Goal: Information Seeking & Learning: Find specific fact

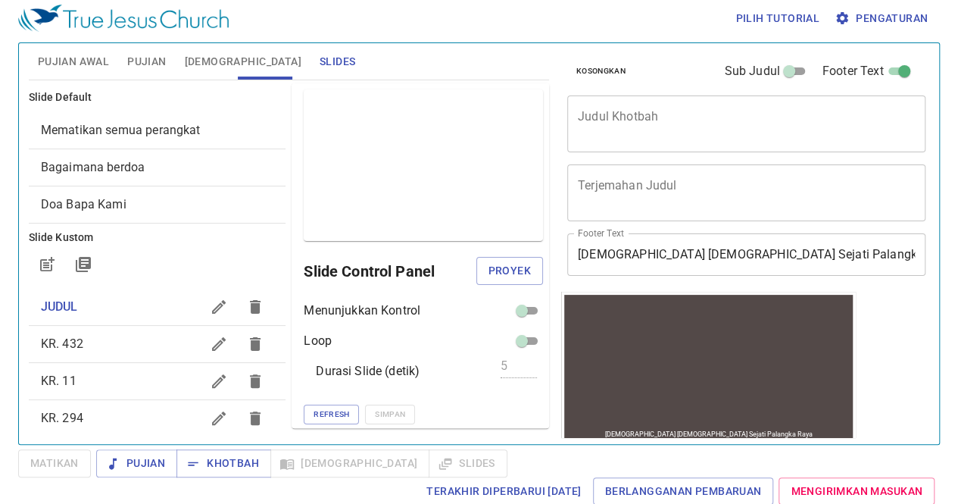
scroll to position [132, 0]
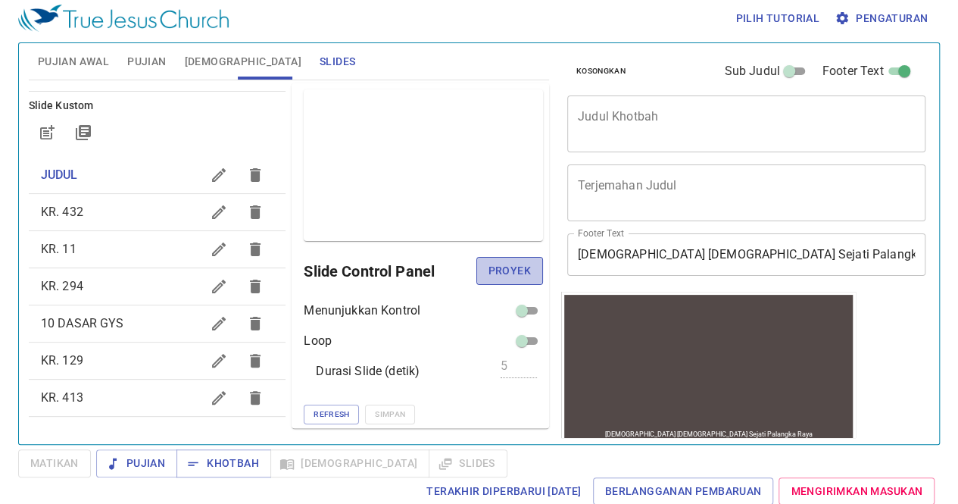
click at [516, 273] on span "Proyek" at bounding box center [510, 270] width 42 height 19
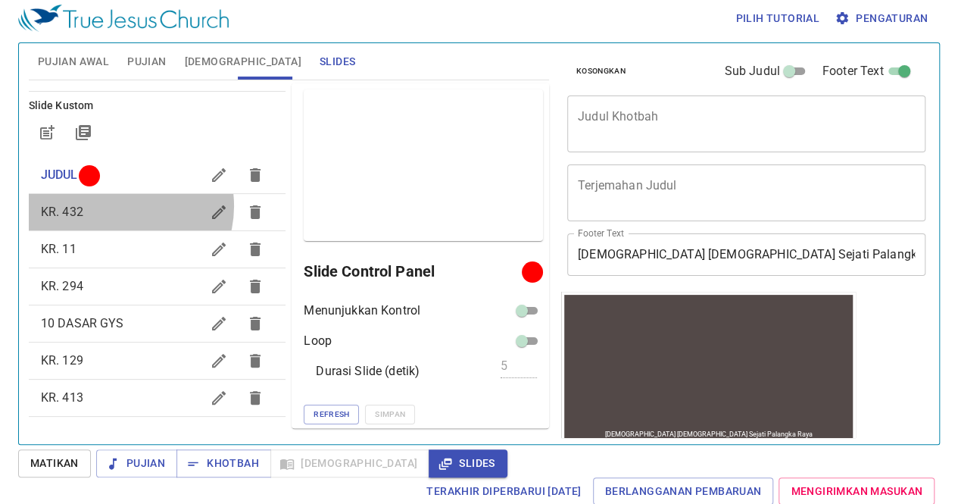
click at [122, 205] on span "KR. 432" at bounding box center [121, 212] width 161 height 18
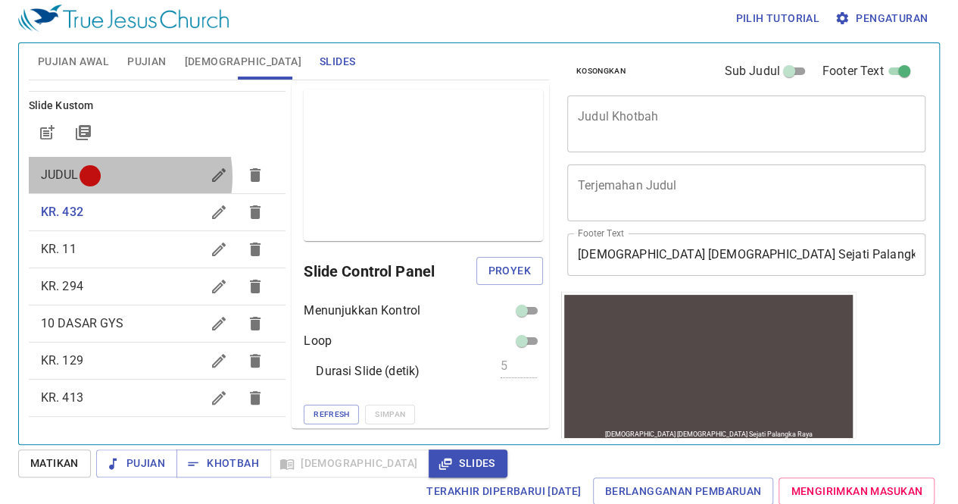
click at [112, 176] on span "JUDUL" at bounding box center [121, 175] width 161 height 18
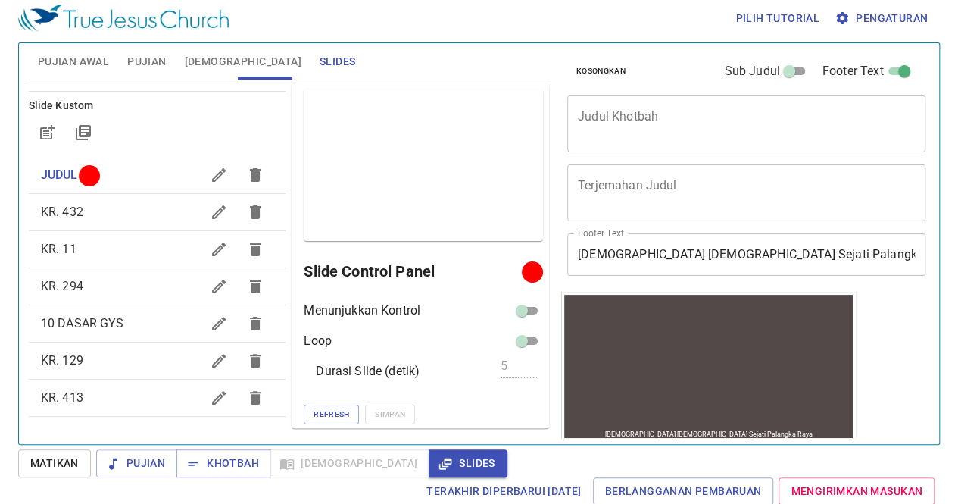
click at [89, 213] on span "KR. 432" at bounding box center [121, 212] width 161 height 18
click at [489, 263] on span "Proyek" at bounding box center [510, 270] width 42 height 19
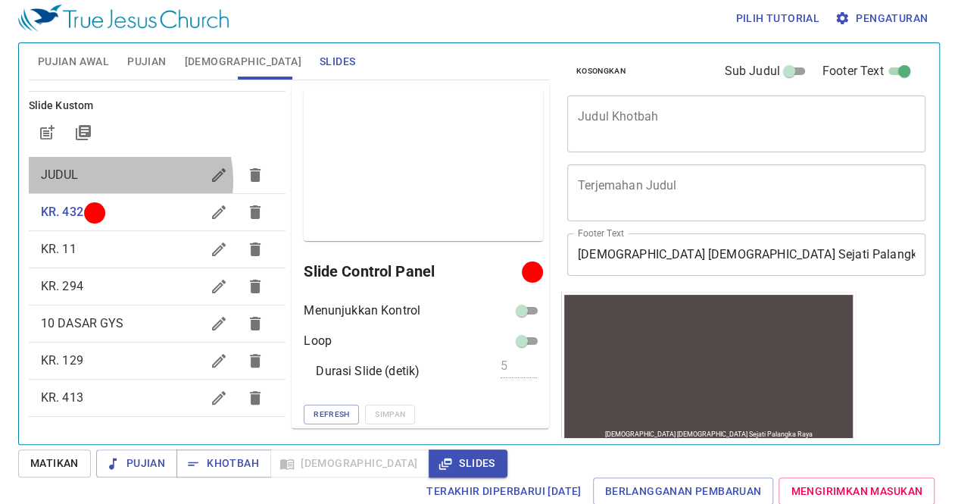
click at [111, 180] on span "JUDUL" at bounding box center [121, 175] width 161 height 18
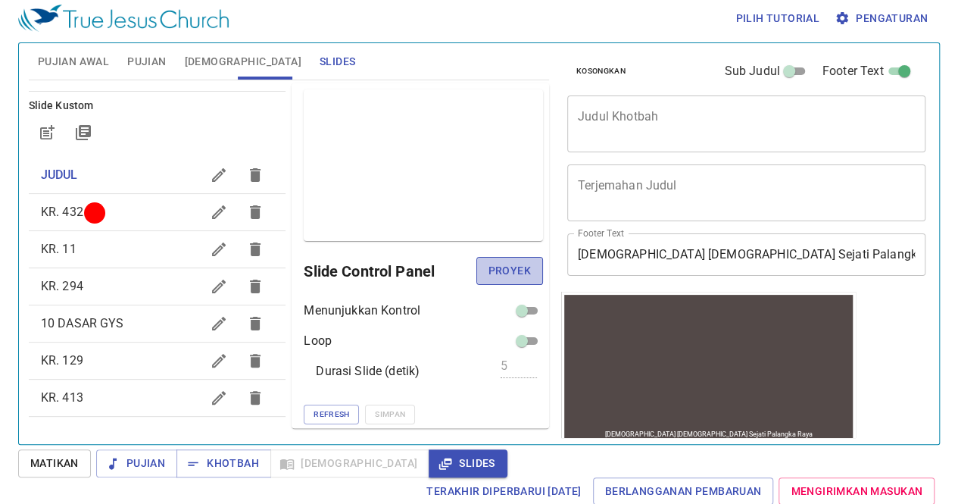
click at [491, 260] on button "Proyek" at bounding box center [509, 271] width 67 height 28
click at [110, 223] on div "KR. 432" at bounding box center [158, 212] width 258 height 36
click at [494, 264] on span "Proyek" at bounding box center [510, 270] width 42 height 19
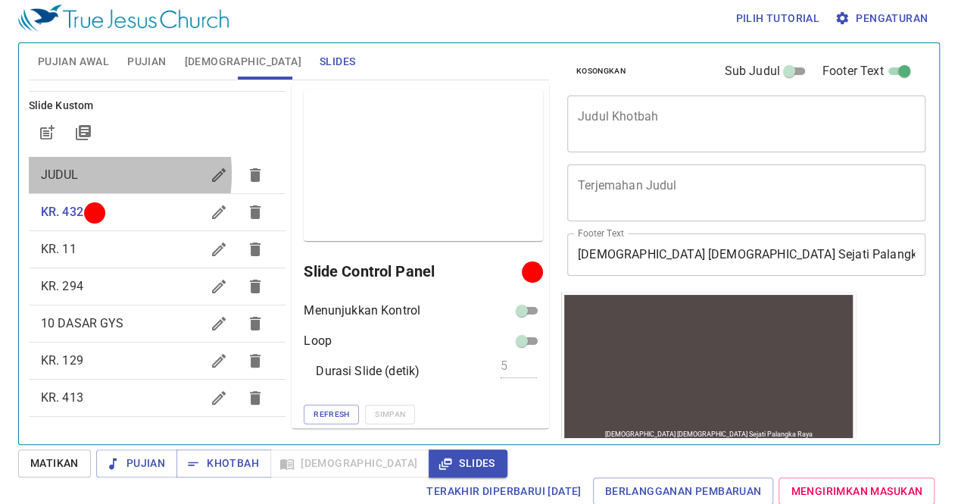
click at [67, 173] on span "JUDUL" at bounding box center [60, 174] width 38 height 14
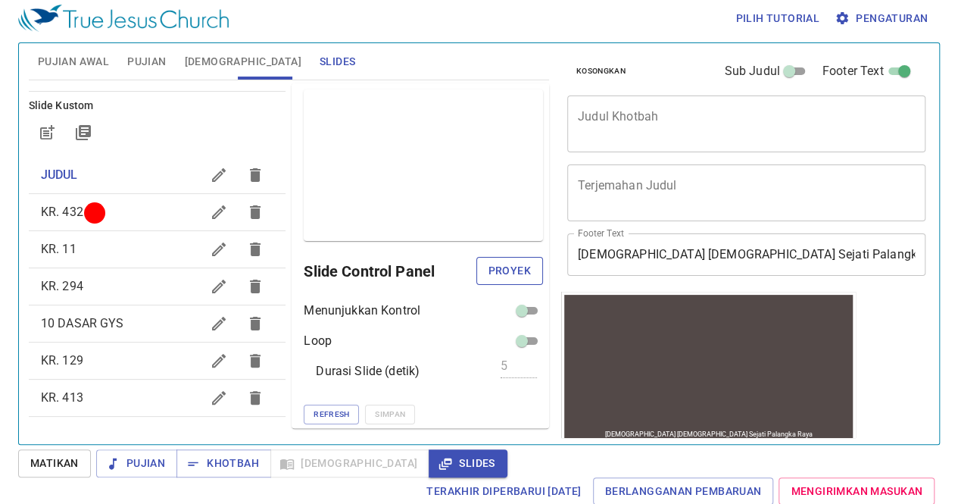
click at [494, 281] on button "Proyek" at bounding box center [509, 271] width 67 height 28
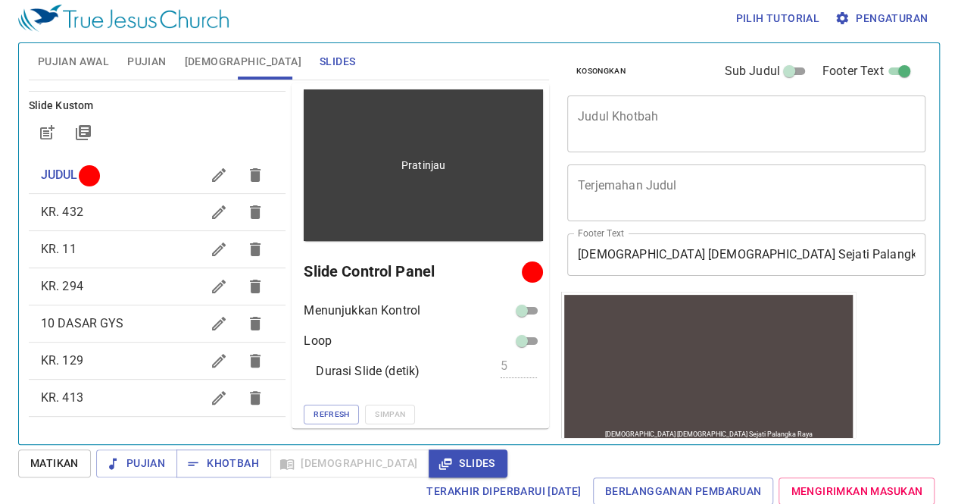
drag, startPoint x: 810, startPoint y: 1, endPoint x: 371, endPoint y: 237, distance: 498.9
click at [371, 237] on div "Pratinjau" at bounding box center [423, 164] width 239 height 151
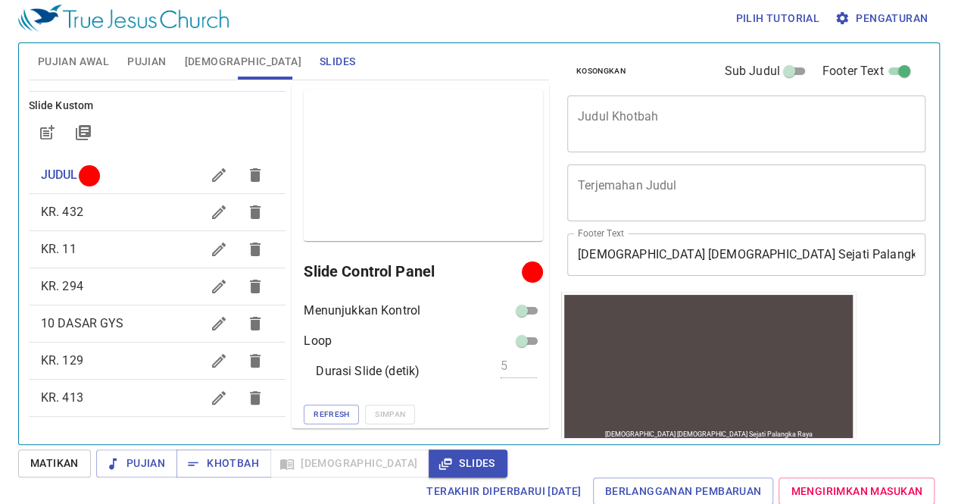
click at [873, 38] on div "Pilih tutorial Pengaturan" at bounding box center [476, 18] width 916 height 48
click at [872, 33] on div "Pilih tutorial Pengaturan" at bounding box center [476, 18] width 916 height 48
click at [870, 27] on button "Pengaturan" at bounding box center [883, 19] width 102 height 28
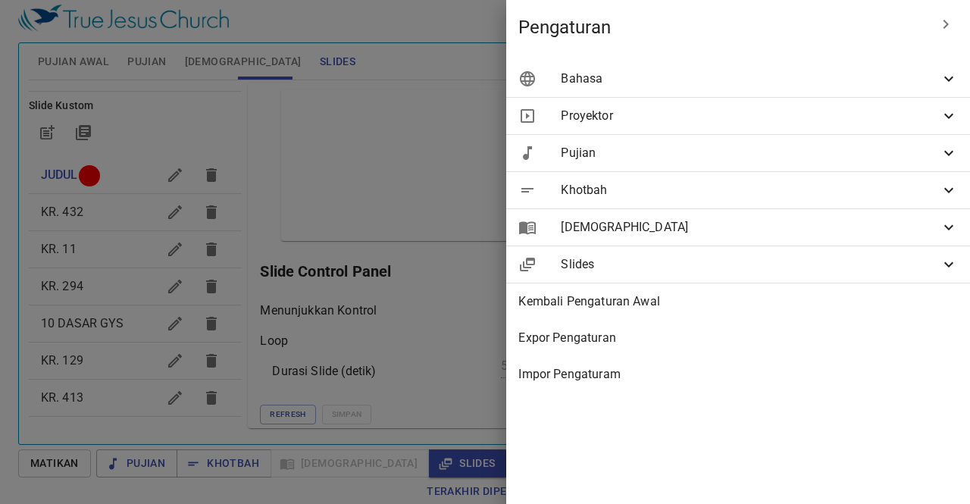
click at [789, 86] on span "Bahasa" at bounding box center [750, 79] width 379 height 18
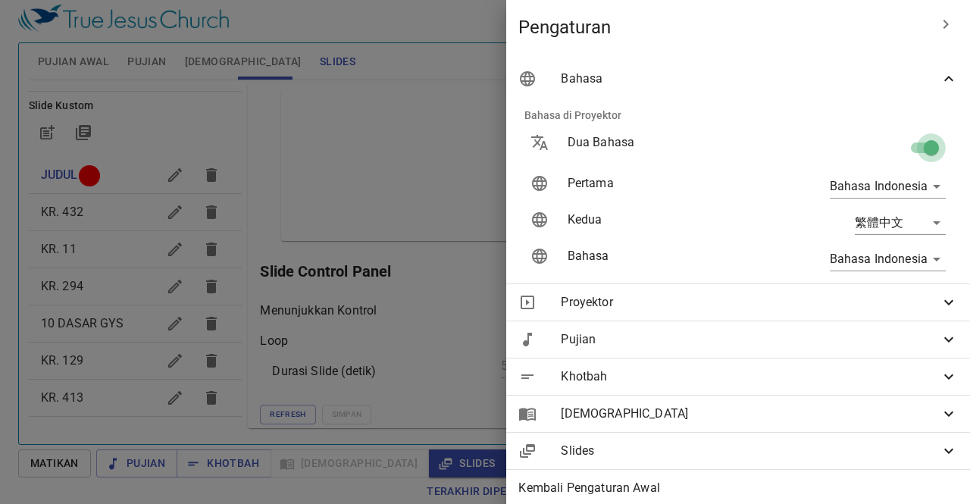
click at [917, 136] on span at bounding box center [931, 147] width 29 height 29
click at [898, 143] on input "checkbox" at bounding box center [931, 150] width 86 height 29
checkbox input "true"
type input "en"
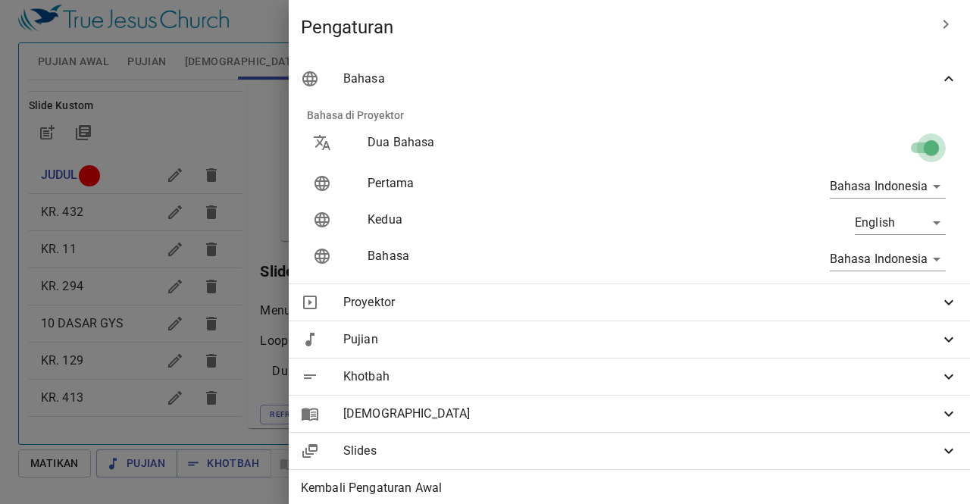
click at [907, 148] on input "checkbox" at bounding box center [931, 150] width 86 height 29
checkbox input "false"
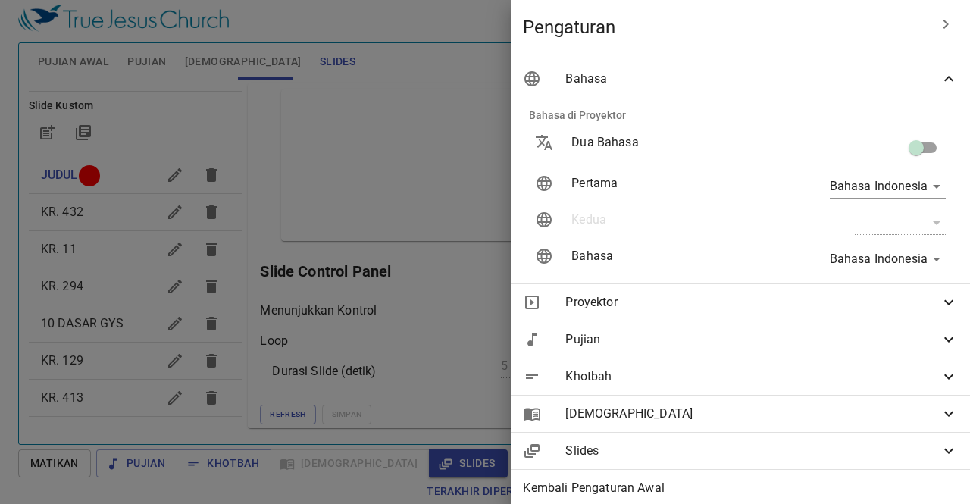
click at [273, 143] on div at bounding box center [485, 252] width 970 height 504
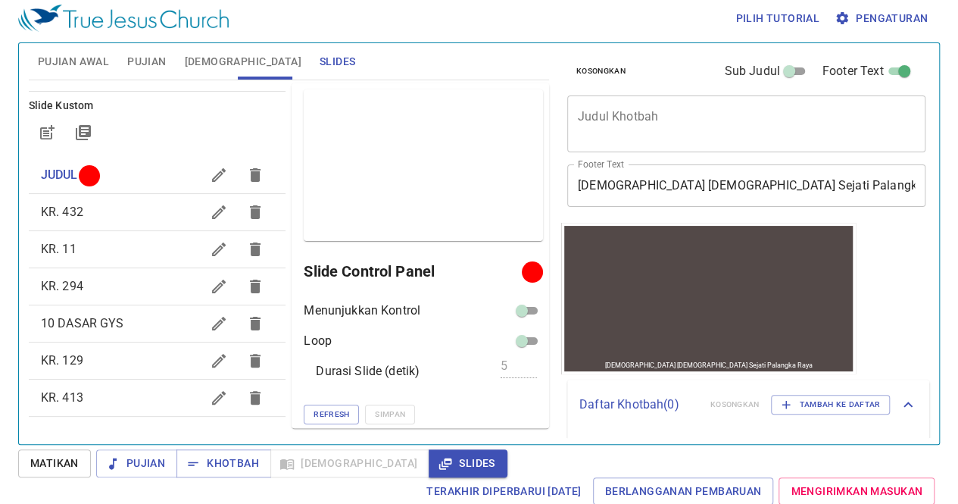
drag, startPoint x: 229, startPoint y: 266, endPoint x: 238, endPoint y: 271, distance: 10.5
click at [238, 271] on div "Slide Default Mematikan semua perangkat Bagaimana berdoa Doa Bapa Kami Slide Ku…" at bounding box center [158, 255] width 264 height 351
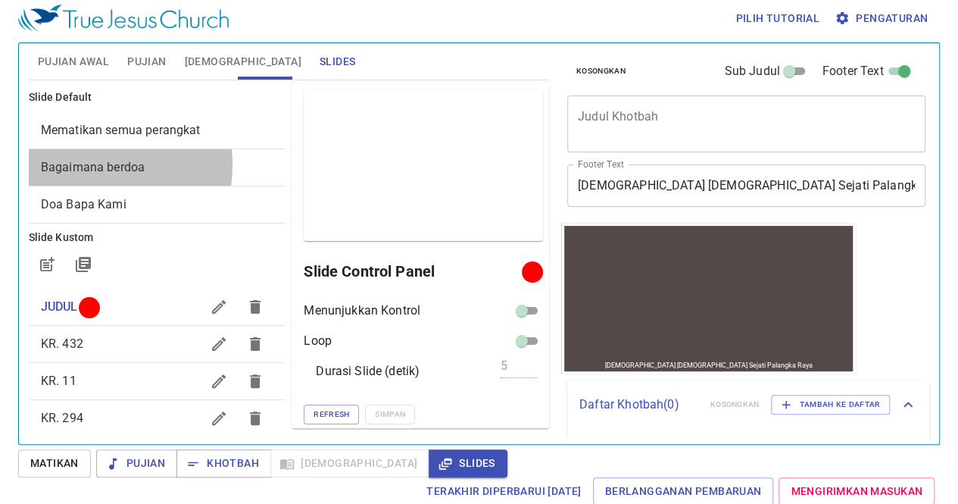
click at [82, 164] on span "Bagaimana berdoa" at bounding box center [93, 167] width 104 height 14
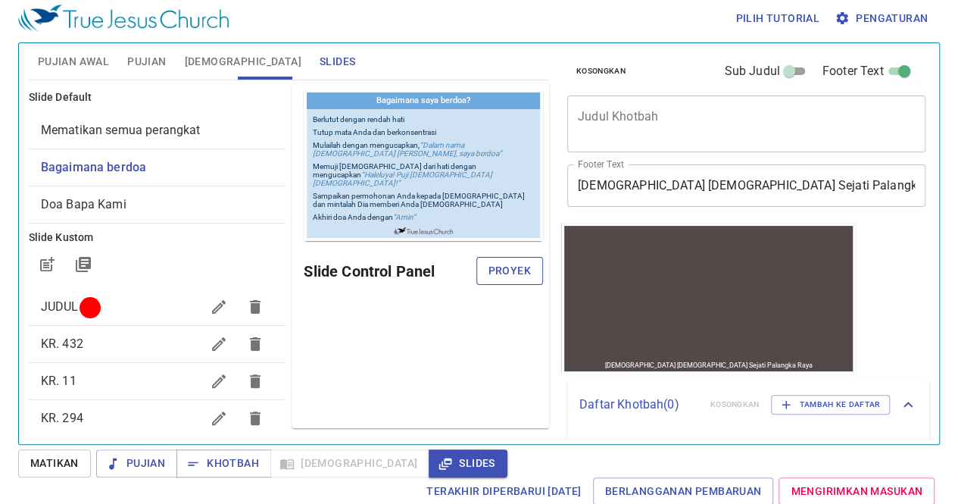
click at [523, 261] on span "Proyek" at bounding box center [510, 270] width 42 height 19
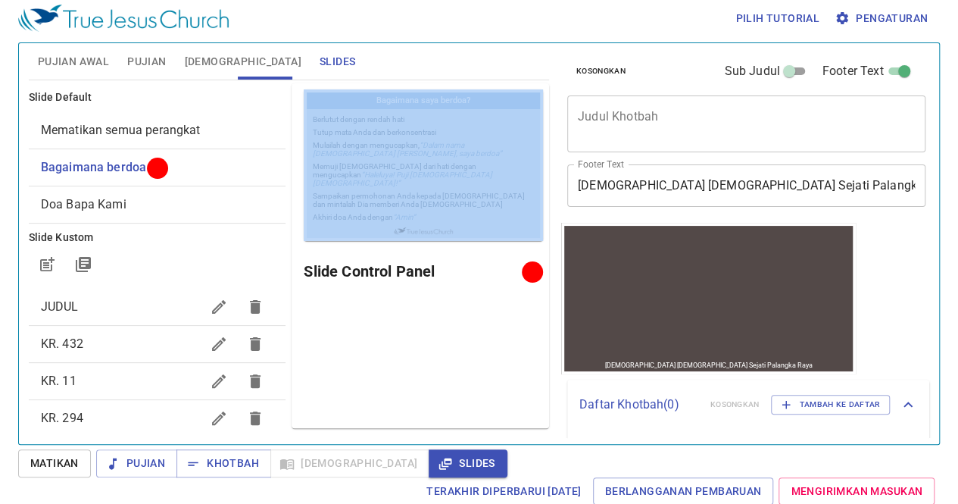
click at [241, 248] on div "Slide Default Mematikan semua perangkat Bagaimana berdoa Doa Bapa Kami Slide Ku…" at bounding box center [289, 255] width 526 height 351
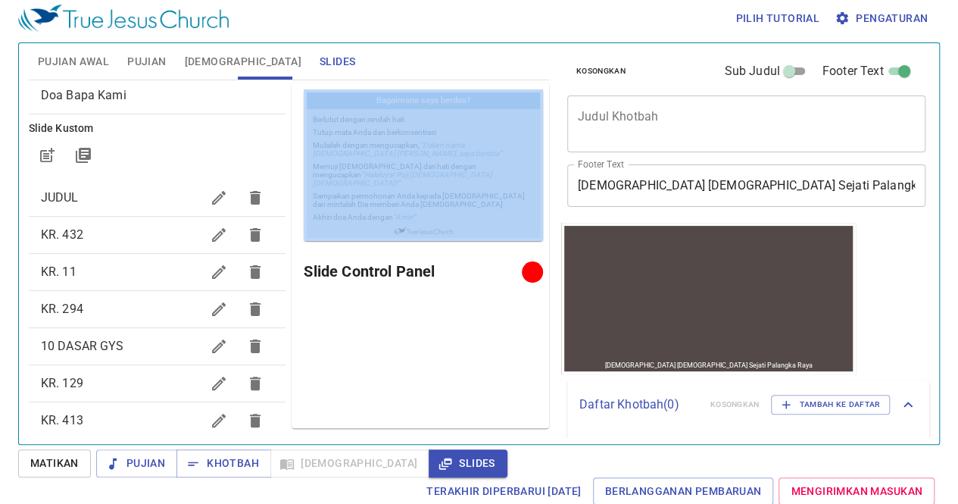
scroll to position [110, 0]
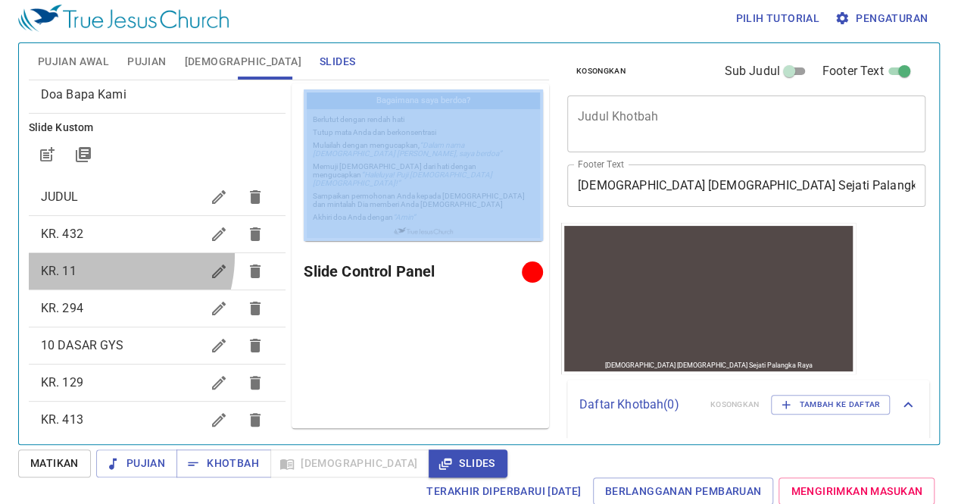
click at [90, 254] on div "KR. 11" at bounding box center [158, 271] width 258 height 36
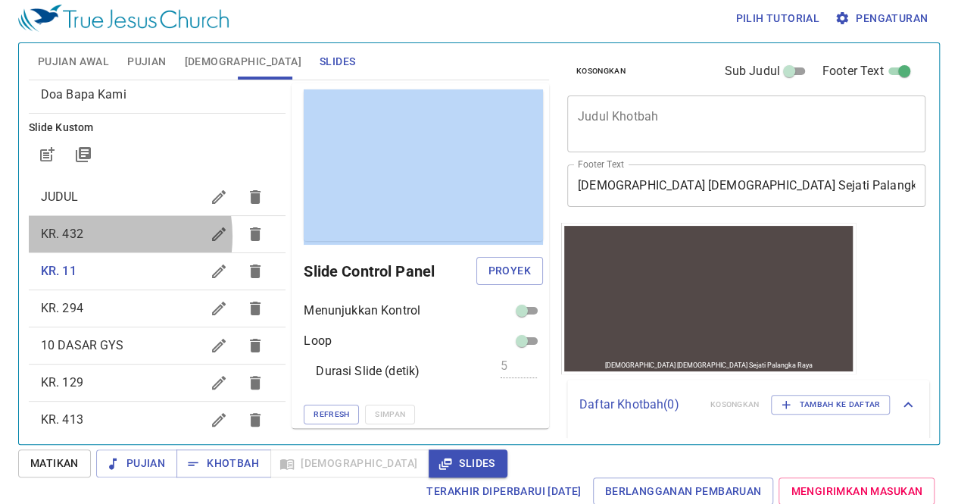
click at [87, 235] on span "KR. 432" at bounding box center [121, 234] width 161 height 18
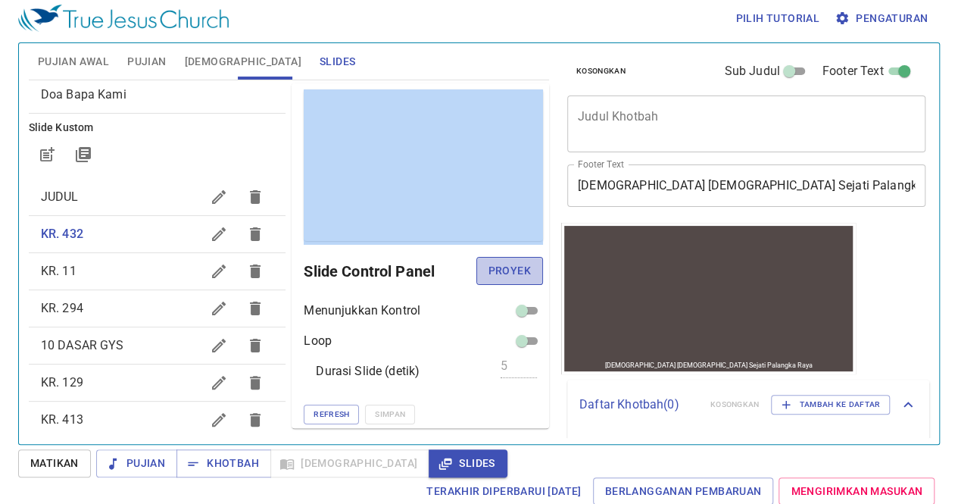
click at [492, 273] on span "Proyek" at bounding box center [510, 270] width 42 height 19
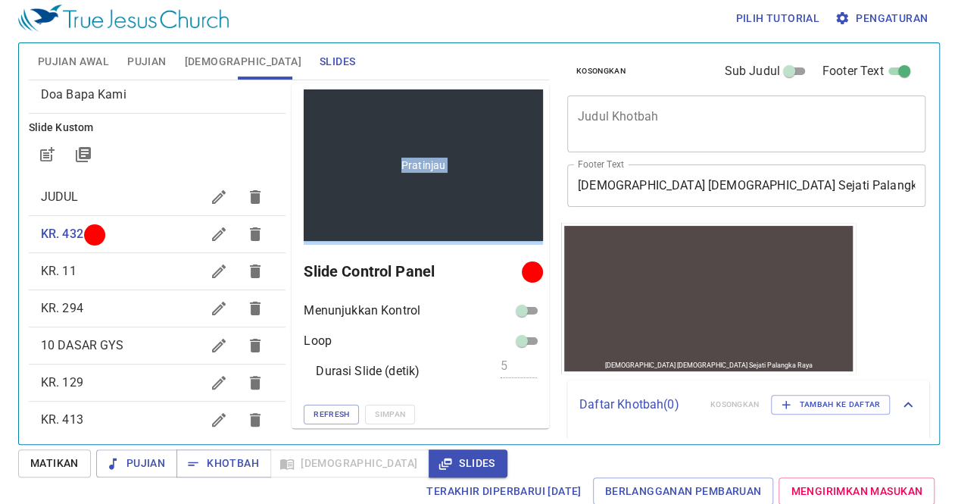
click at [398, 212] on div "Pratinjau" at bounding box center [423, 164] width 239 height 151
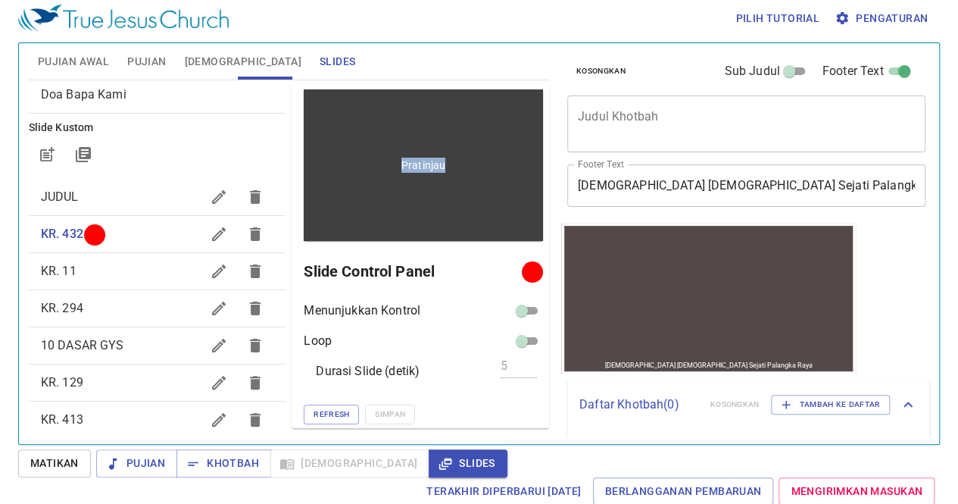
click at [398, 212] on div "Pratinjau" at bounding box center [423, 164] width 239 height 151
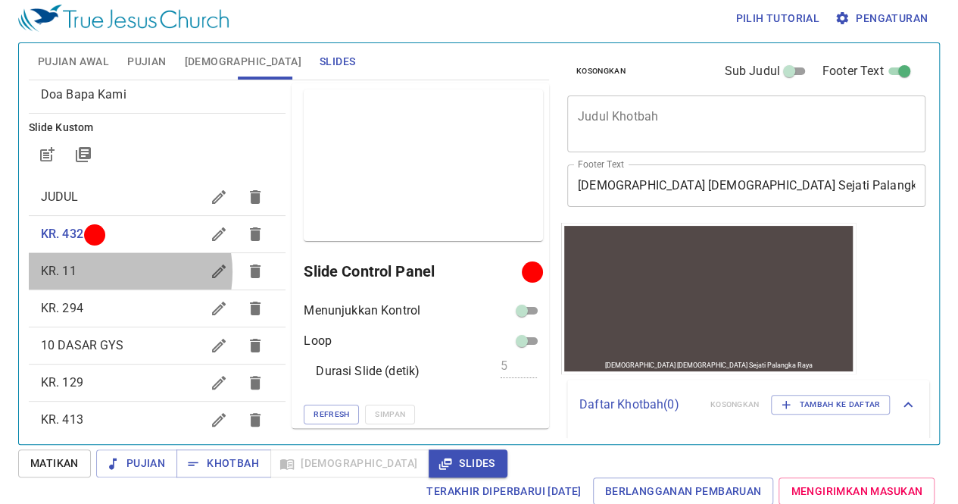
click at [108, 270] on span "KR. 11" at bounding box center [121, 271] width 161 height 18
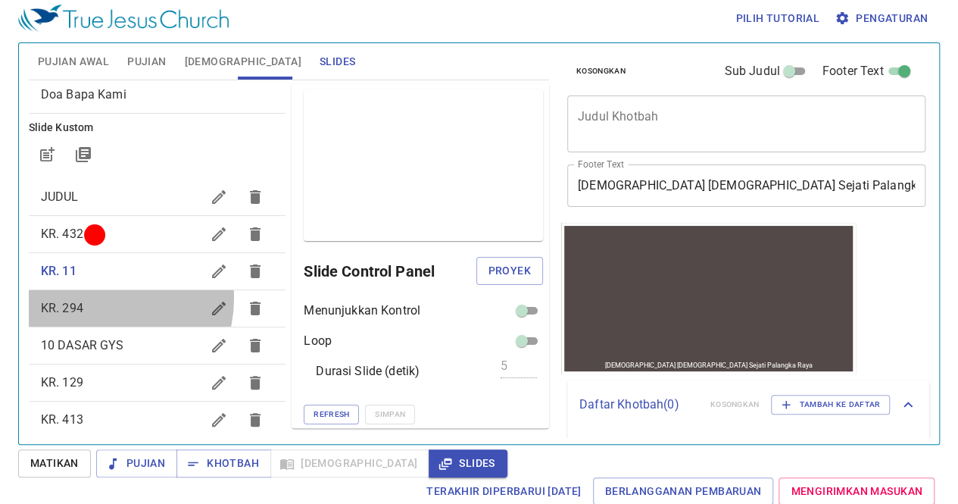
click at [104, 297] on div "KR. 294" at bounding box center [158, 308] width 258 height 36
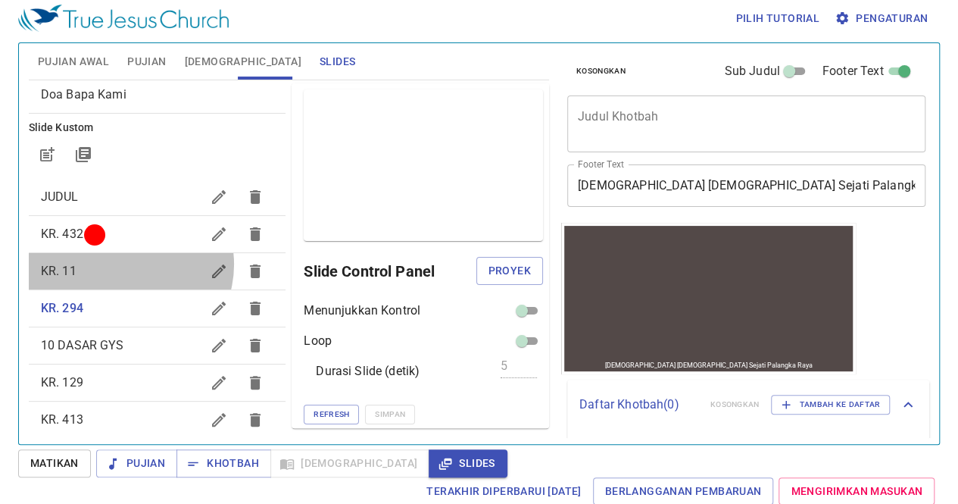
click at [126, 263] on span "KR. 11" at bounding box center [121, 271] width 161 height 18
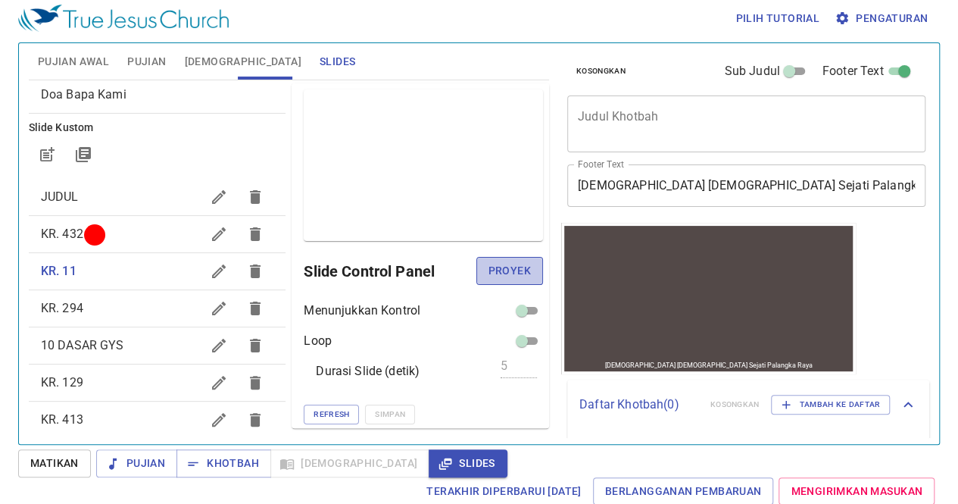
click at [496, 276] on span "Proyek" at bounding box center [510, 270] width 42 height 19
click at [58, 386] on span "KR. 129" at bounding box center [62, 382] width 42 height 14
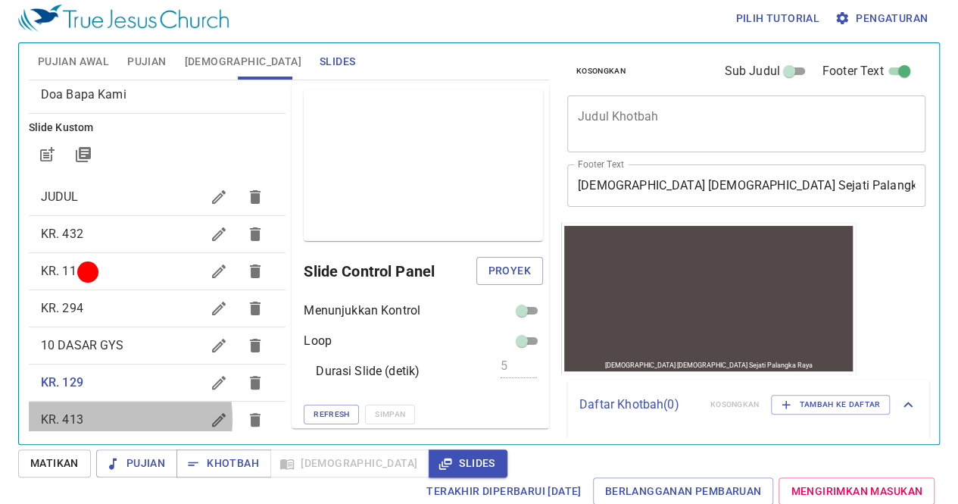
click at [98, 417] on span "KR. 413" at bounding box center [121, 420] width 161 height 18
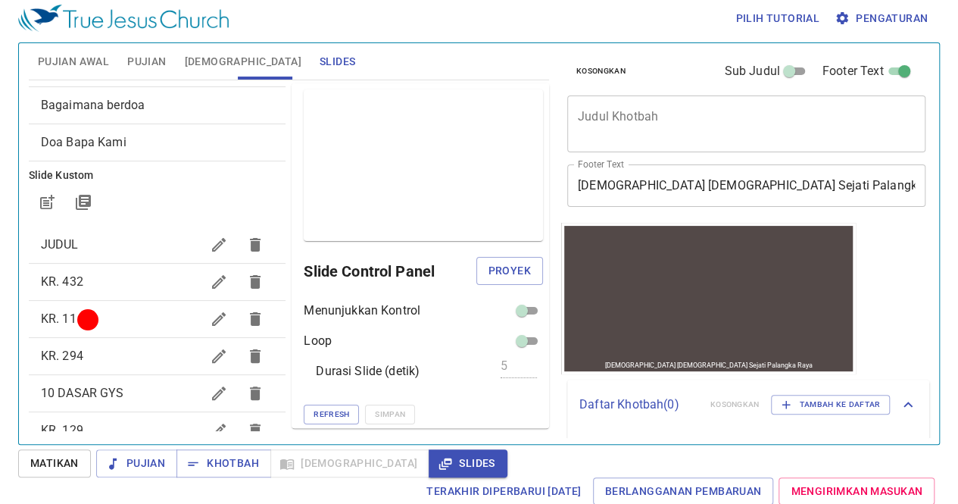
scroll to position [52, 0]
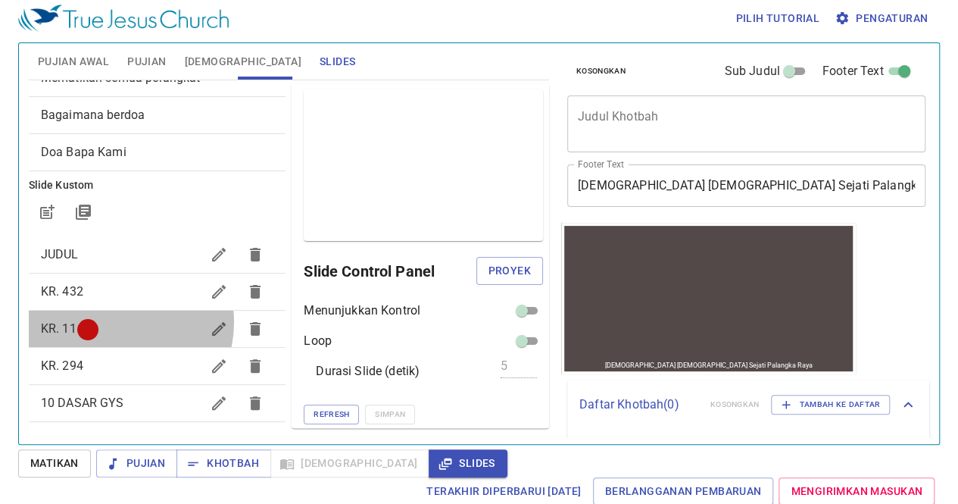
click at [115, 320] on span "KR. 11" at bounding box center [121, 329] width 161 height 18
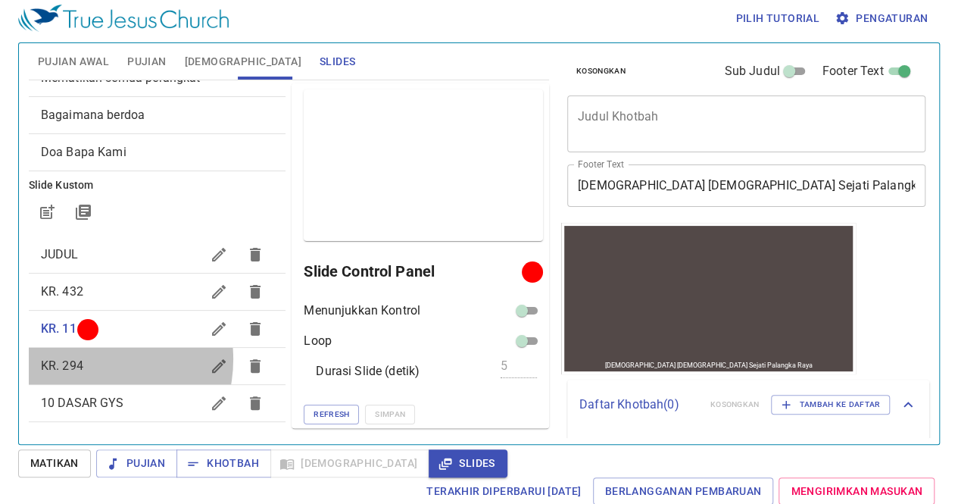
click at [86, 358] on span "KR. 294" at bounding box center [121, 366] width 161 height 18
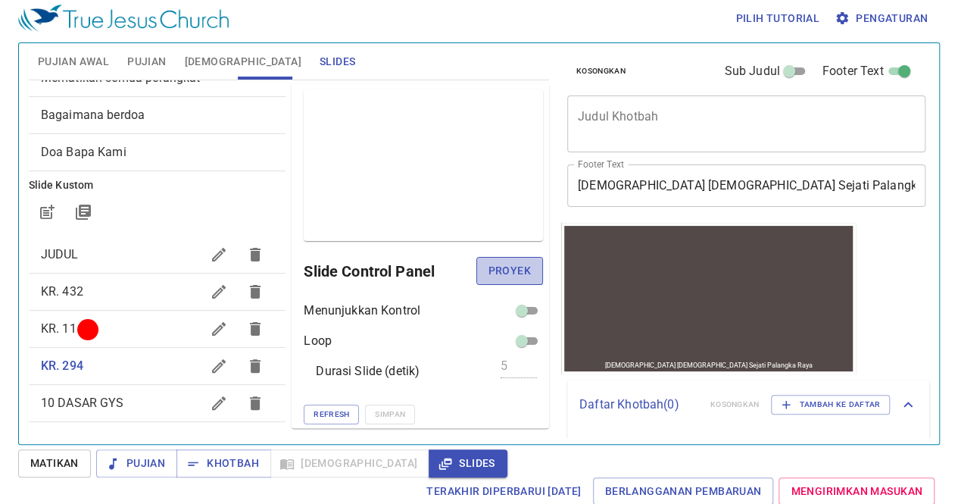
click at [495, 276] on span "Proyek" at bounding box center [510, 270] width 42 height 19
click at [875, 287] on div "Kosongkan Sub Judul Footer Text Judul Khotbah x Judul Khotbah Sub Judul x Sub J…" at bounding box center [745, 237] width 380 height 401
drag, startPoint x: 106, startPoint y: 239, endPoint x: 512, endPoint y: 257, distance: 406.4
click at [512, 257] on div "Slide Default Mematikan semua perangkat Bagaimana berdoa Doa Bapa Kami Slide Ku…" at bounding box center [289, 255] width 526 height 351
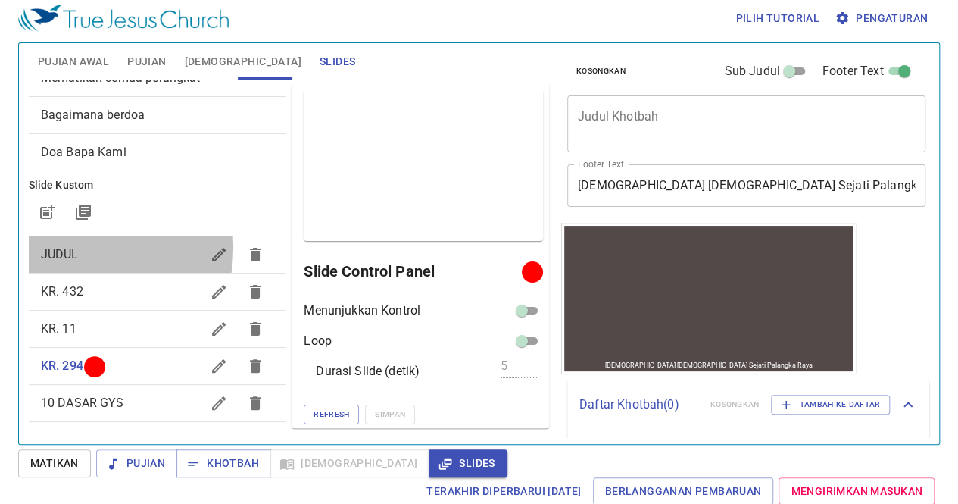
click at [70, 247] on span "JUDUL" at bounding box center [60, 254] width 38 height 14
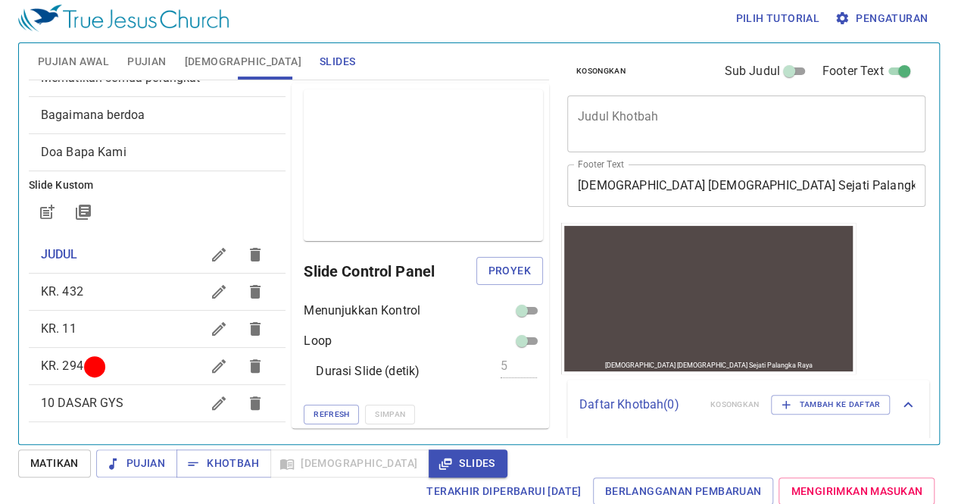
click at [480, 289] on div "Pratinjau Slide Control Panel Proyek Menunjukkan Kontrol Loop Durasi Slide (det…" at bounding box center [421, 255] width 258 height 345
click at [507, 261] on span "Proyek" at bounding box center [510, 270] width 42 height 19
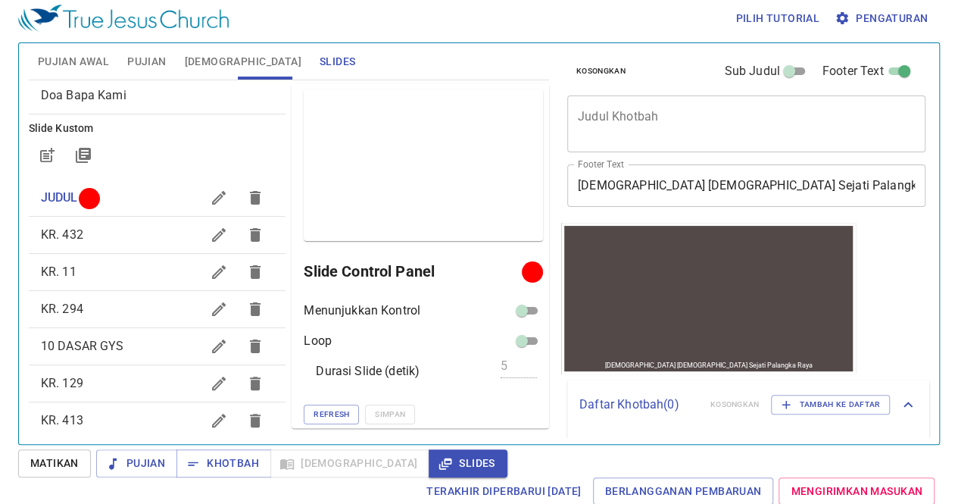
scroll to position [132, 0]
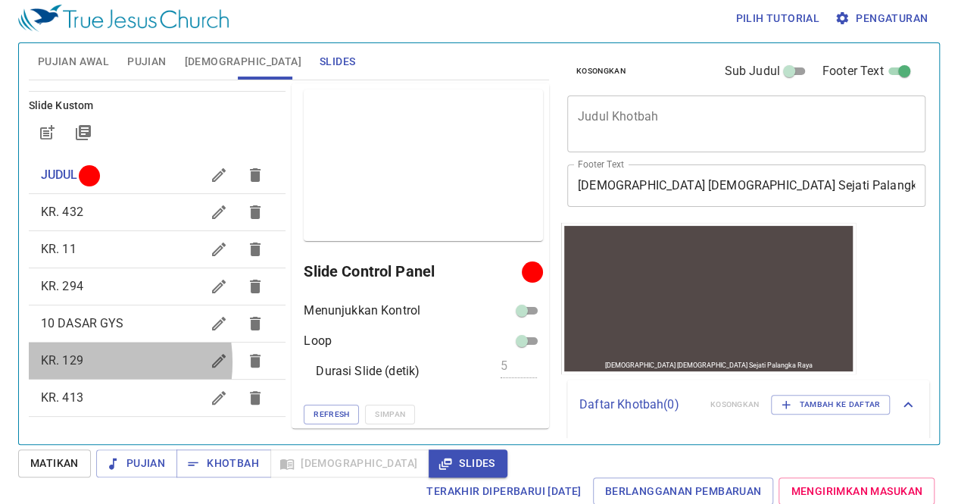
click at [80, 361] on span "KR. 129" at bounding box center [62, 360] width 42 height 14
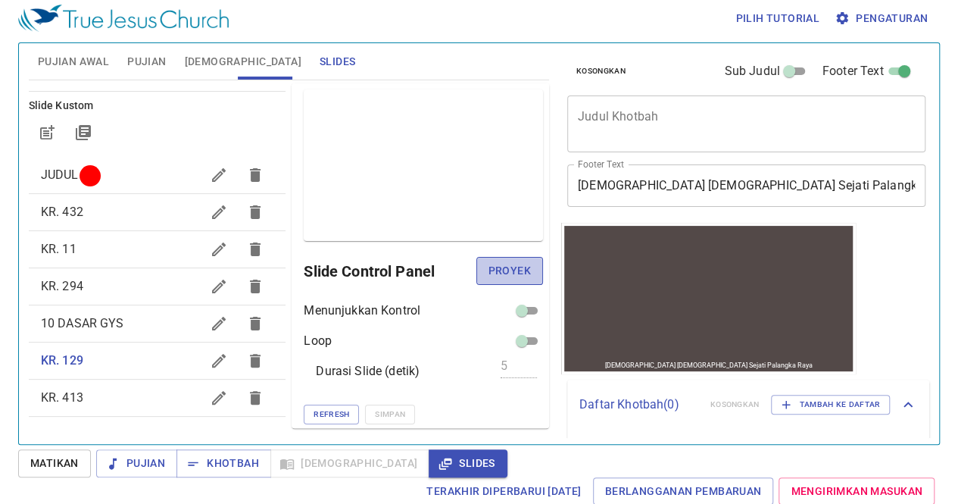
click at [489, 261] on span "Proyek" at bounding box center [510, 270] width 42 height 19
drag, startPoint x: 92, startPoint y: 170, endPoint x: 242, endPoint y: 202, distance: 153.3
click at [242, 202] on div "Slide Default Mematikan semua perangkat Bagaimana berdoa Doa Bapa Kami Slide Ku…" at bounding box center [158, 255] width 264 height 351
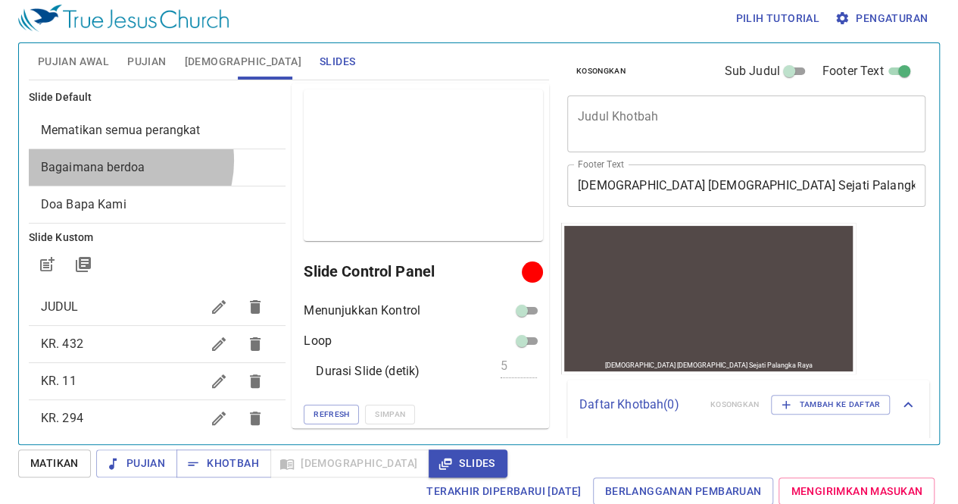
click at [118, 160] on span "Bagaimana berdoa" at bounding box center [93, 167] width 104 height 14
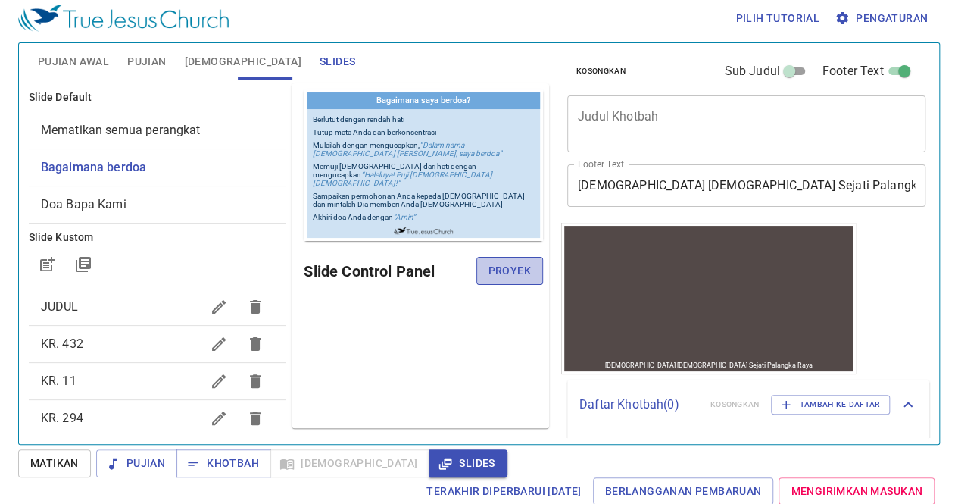
click at [504, 279] on span "Proyek" at bounding box center [510, 270] width 42 height 19
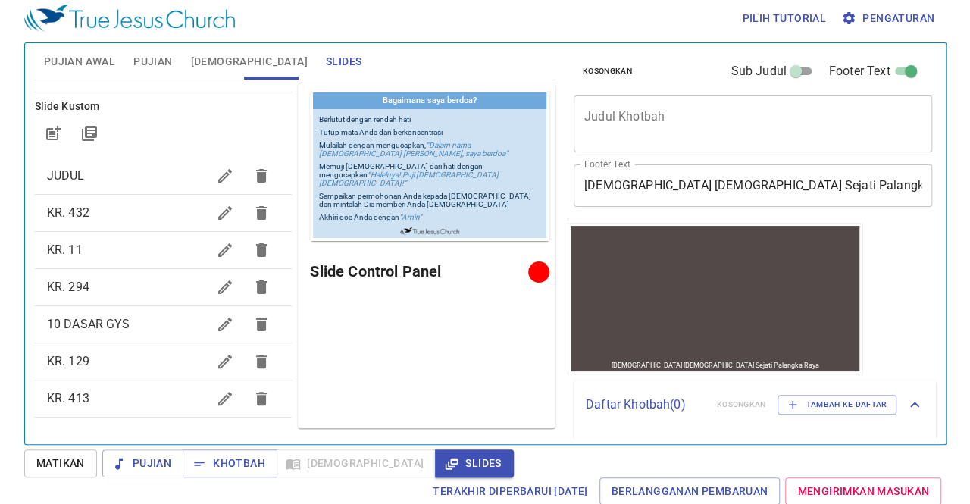
scroll to position [132, 0]
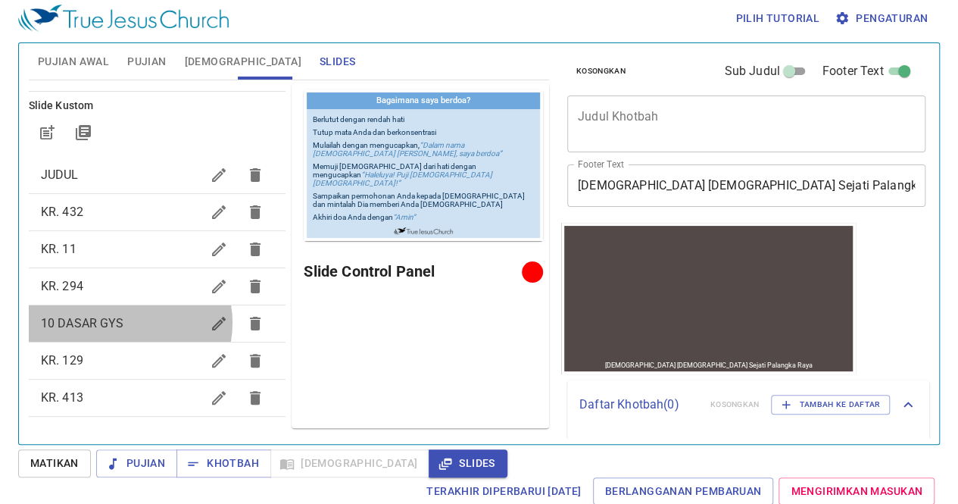
click at [122, 322] on span "10 DASAR GYS" at bounding box center [121, 323] width 161 height 18
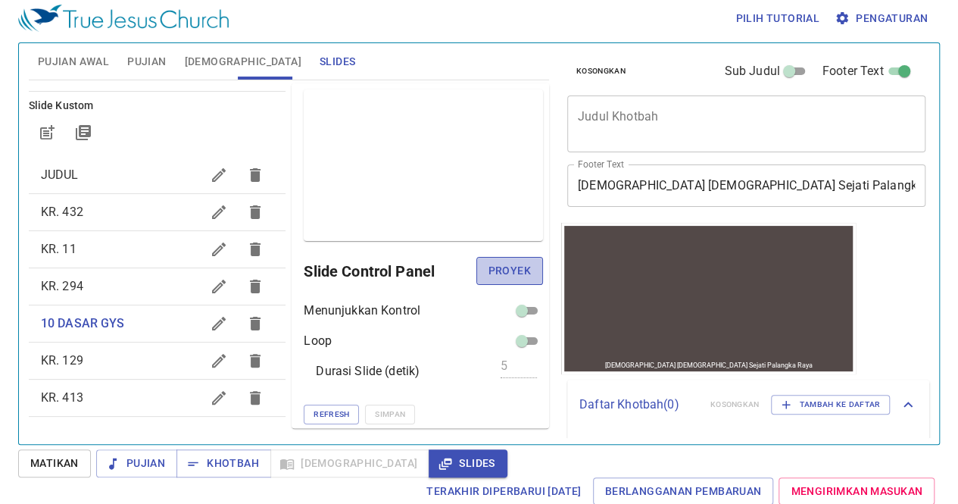
click at [504, 276] on span "Proyek" at bounding box center [510, 270] width 42 height 19
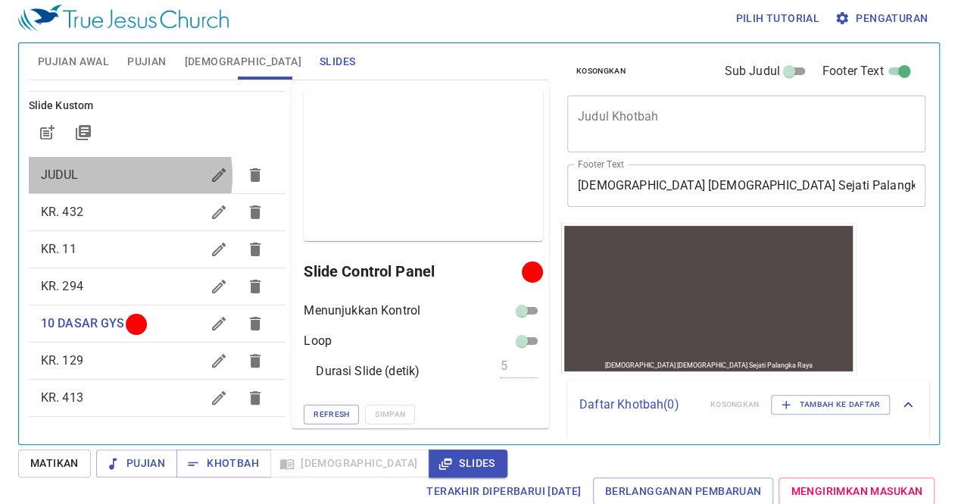
click at [106, 175] on span "JUDUL" at bounding box center [121, 175] width 161 height 18
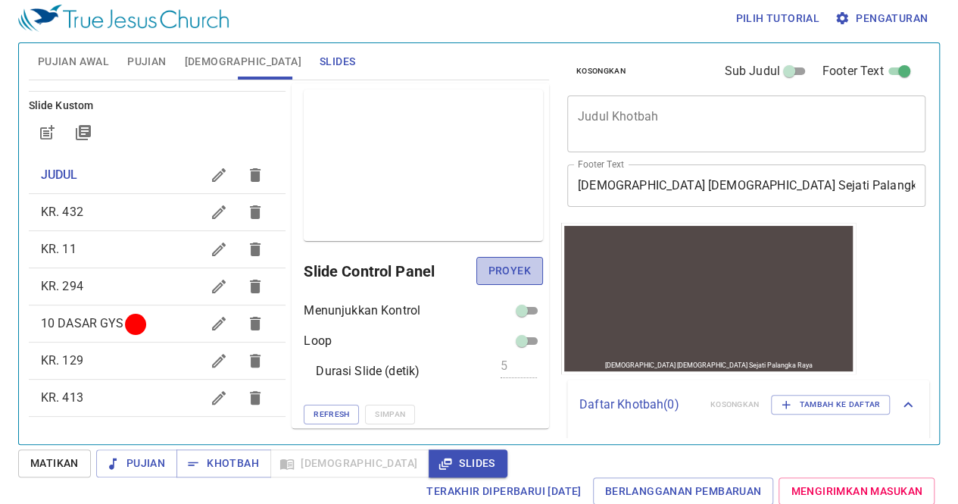
click at [514, 261] on span "Proyek" at bounding box center [510, 270] width 42 height 19
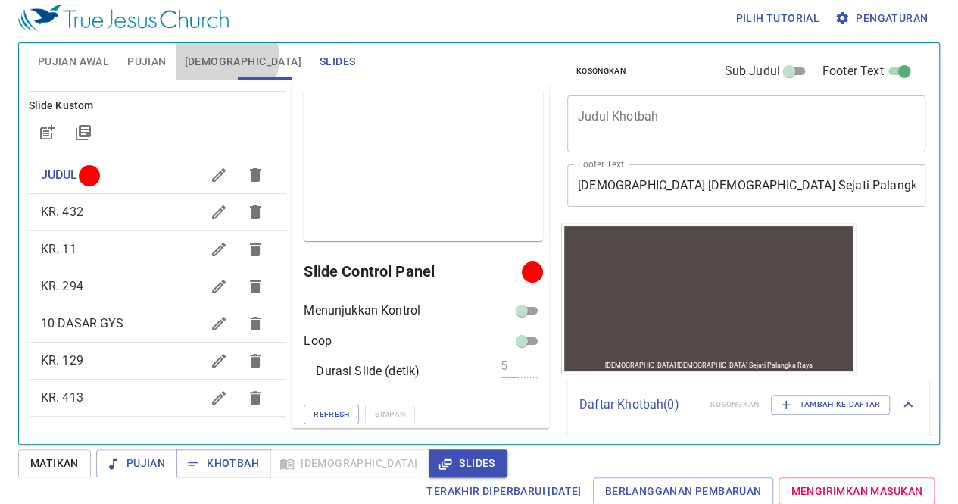
click at [225, 57] on span "[DEMOGRAPHIC_DATA]" at bounding box center [243, 61] width 117 height 19
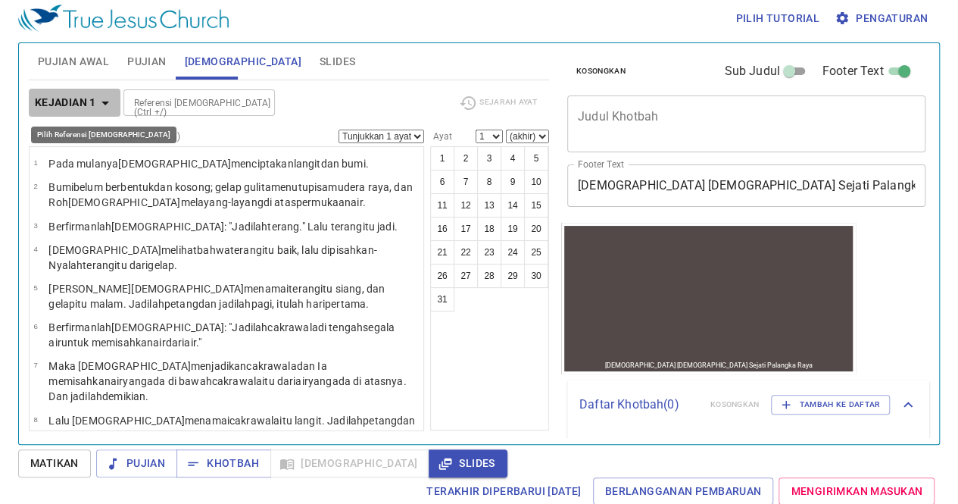
click at [106, 98] on icon "button" at bounding box center [105, 103] width 18 height 18
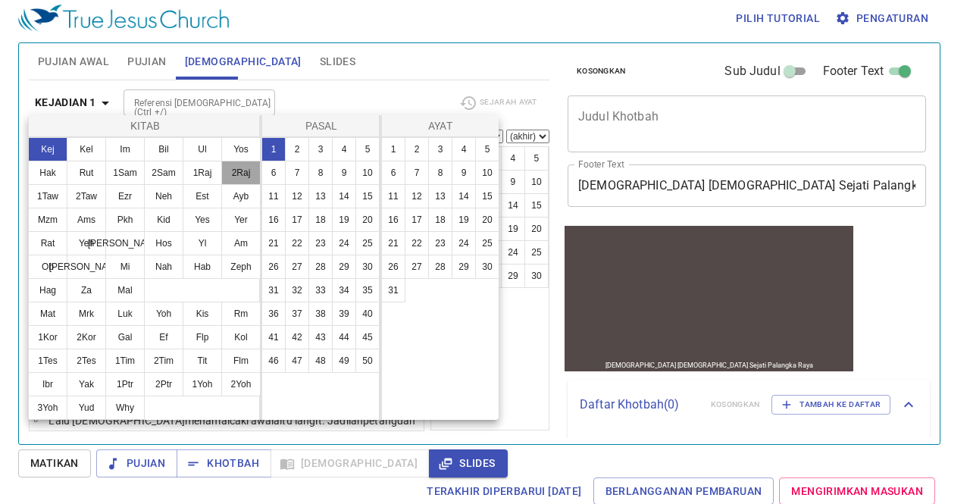
click at [245, 169] on button "2Raj" at bounding box center [240, 173] width 39 height 24
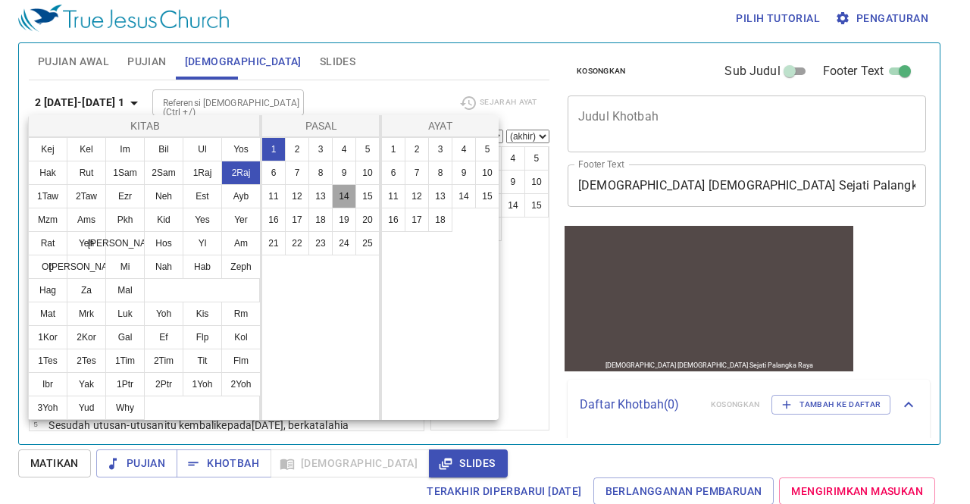
click at [348, 189] on button "14" at bounding box center [344, 196] width 24 height 24
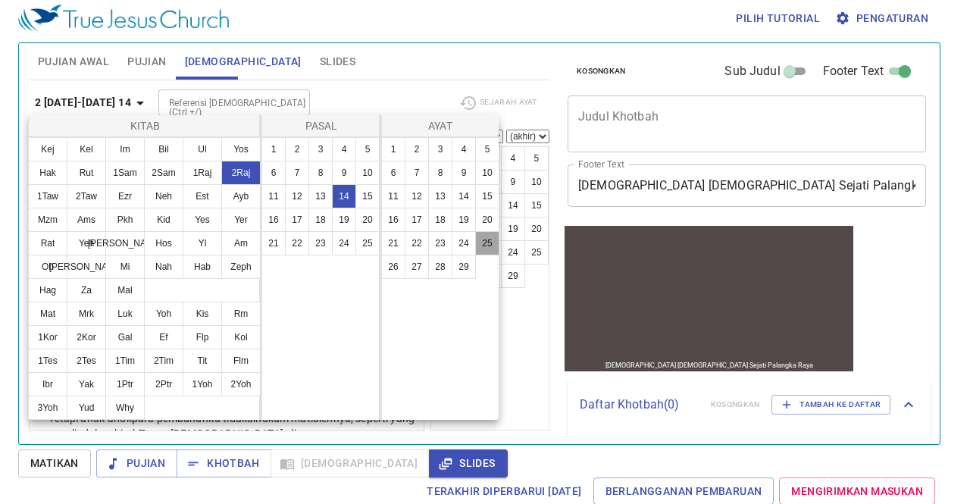
click at [479, 234] on button "25" at bounding box center [487, 243] width 24 height 24
select select "25"
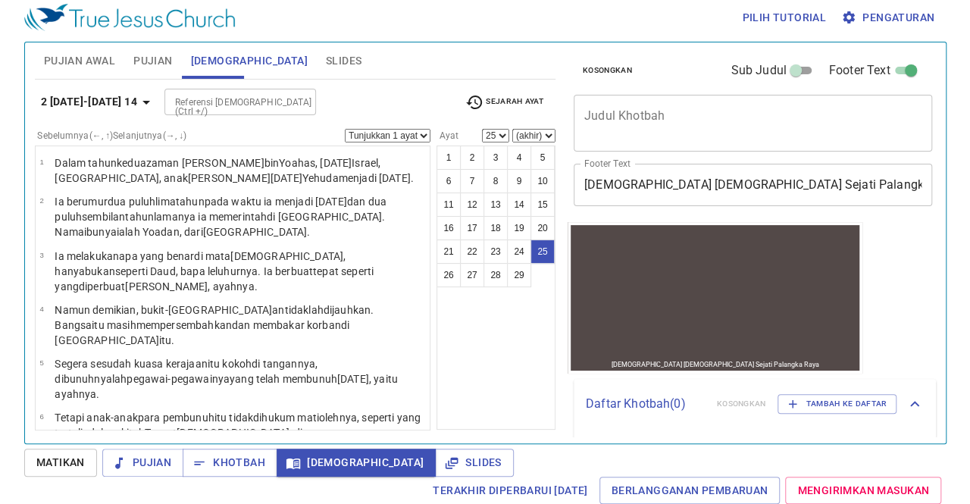
scroll to position [1148, 0]
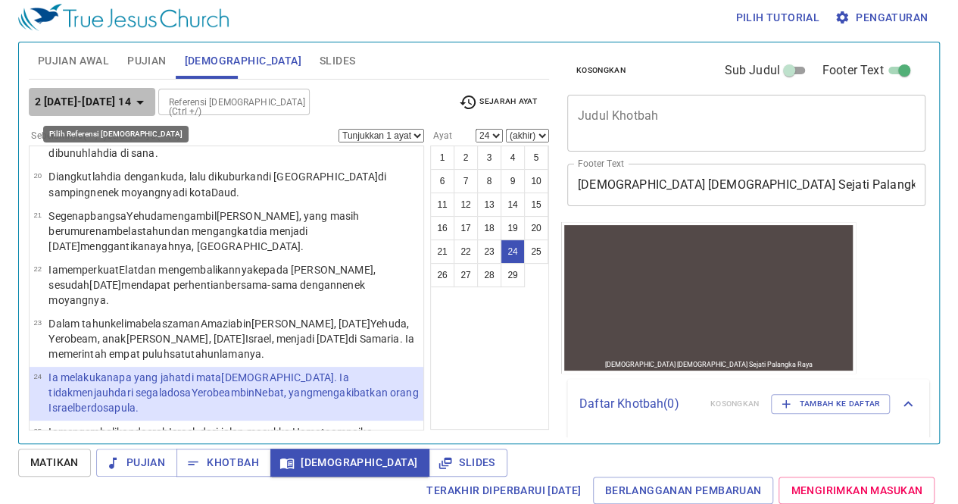
click at [131, 93] on icon "button" at bounding box center [140, 102] width 18 height 18
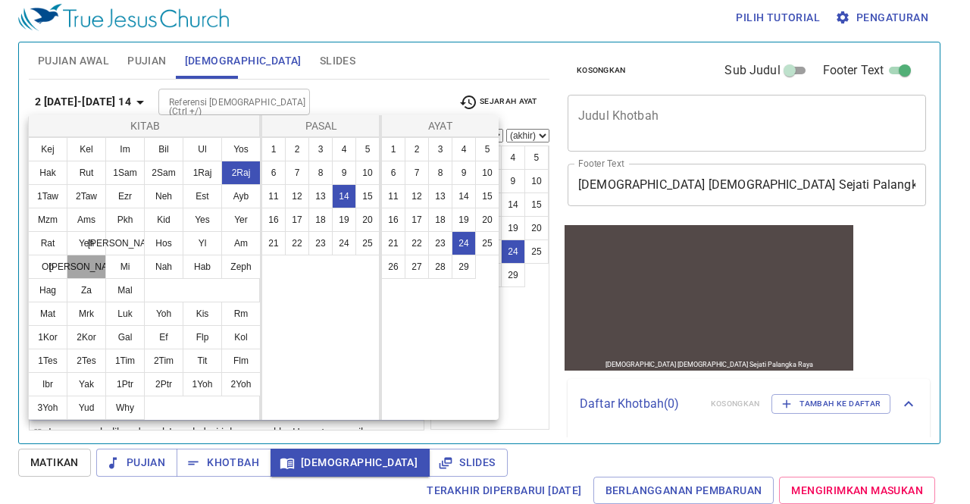
click at [93, 261] on button "Yun" at bounding box center [86, 267] width 39 height 24
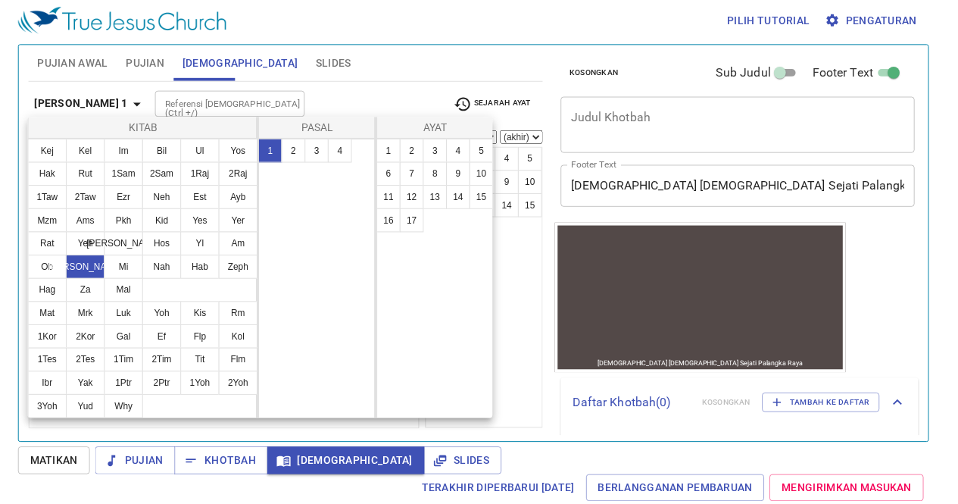
scroll to position [0, 0]
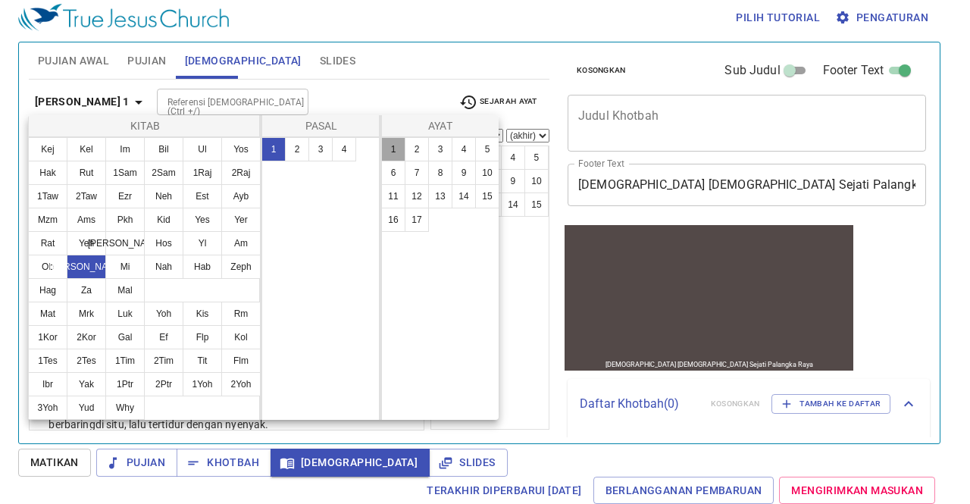
click at [386, 145] on button "1" at bounding box center [393, 149] width 24 height 24
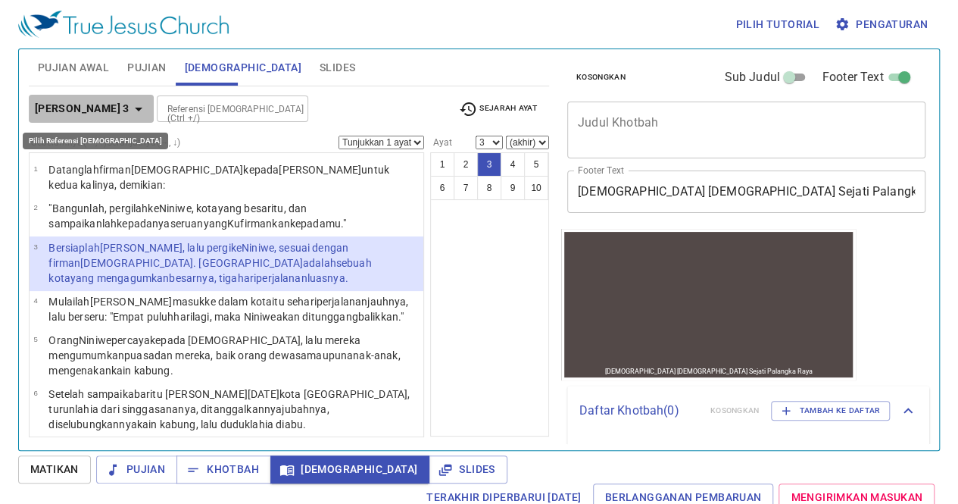
click at [98, 95] on button "Yunus 3" at bounding box center [91, 109] width 125 height 28
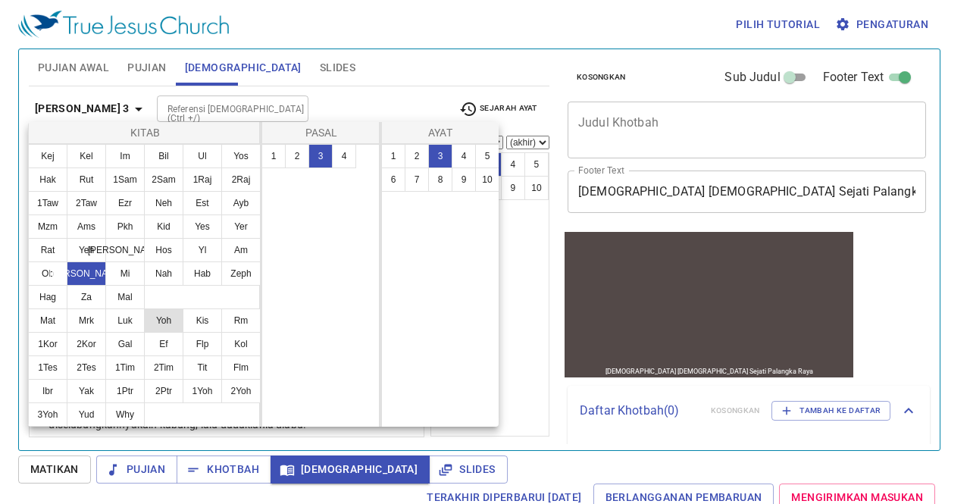
click at [167, 323] on button "Yoh" at bounding box center [163, 320] width 39 height 24
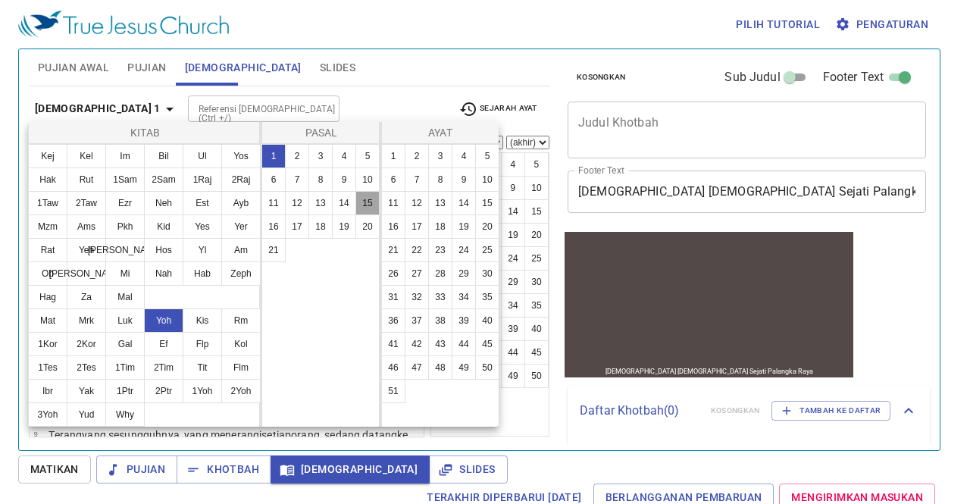
click at [358, 213] on button "15" at bounding box center [367, 203] width 24 height 24
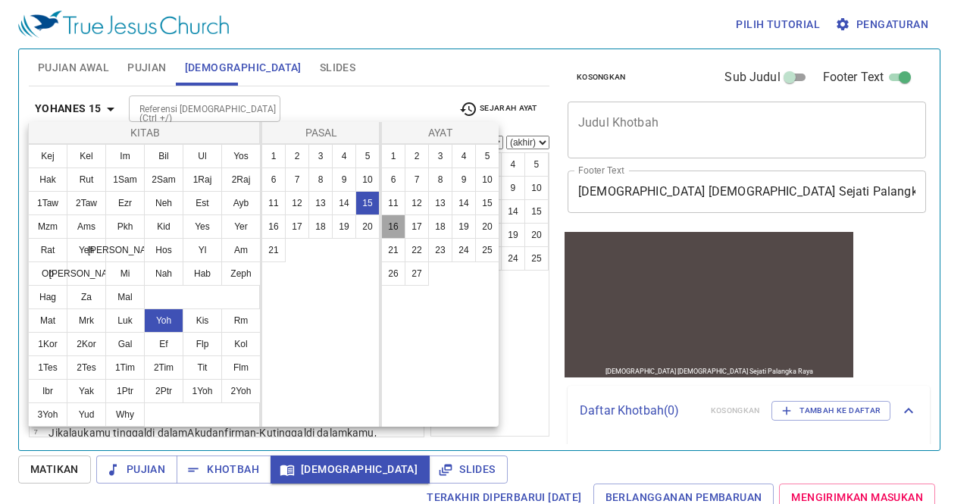
click at [389, 224] on button "16" at bounding box center [393, 226] width 24 height 24
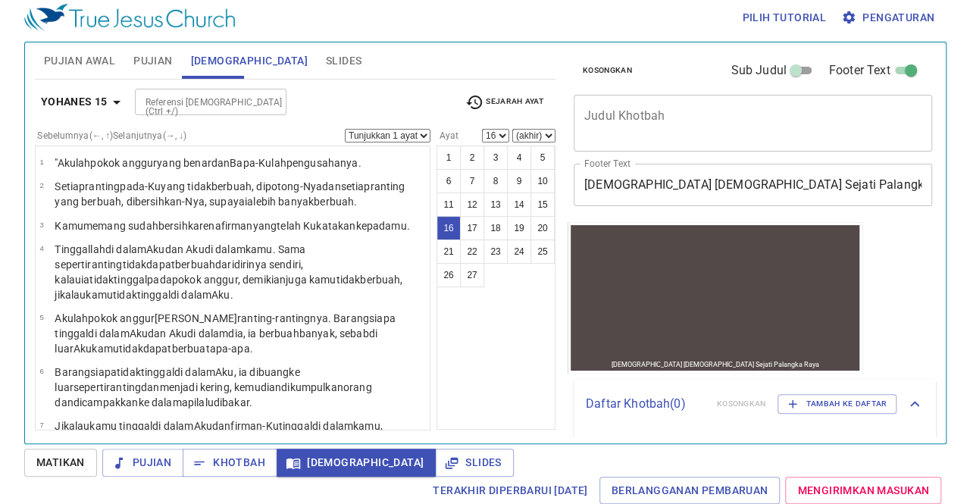
scroll to position [556, 0]
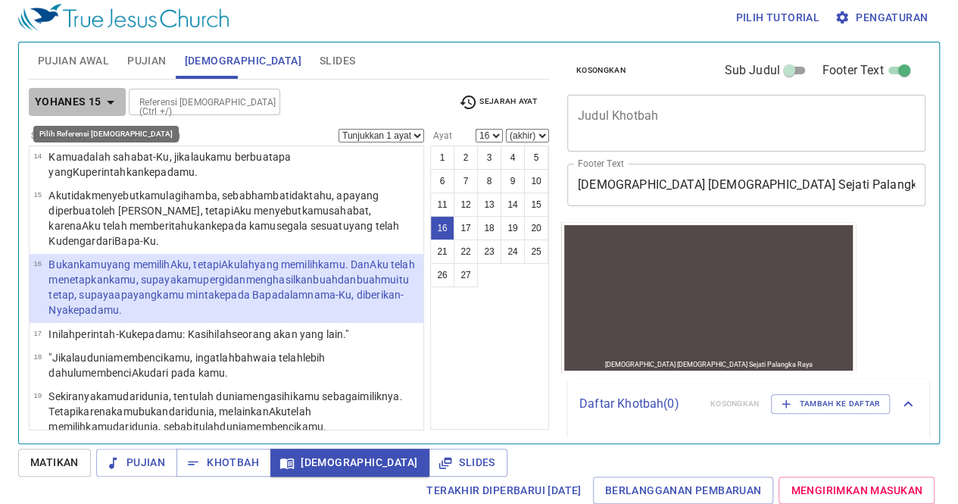
click at [88, 106] on b "Yohanes 15" at bounding box center [68, 101] width 67 height 19
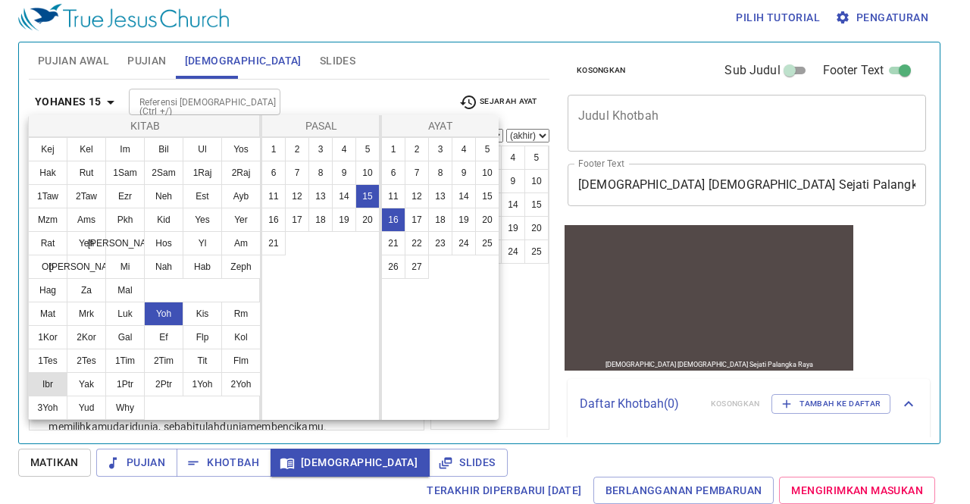
click at [50, 384] on button "Ibr" at bounding box center [47, 384] width 39 height 24
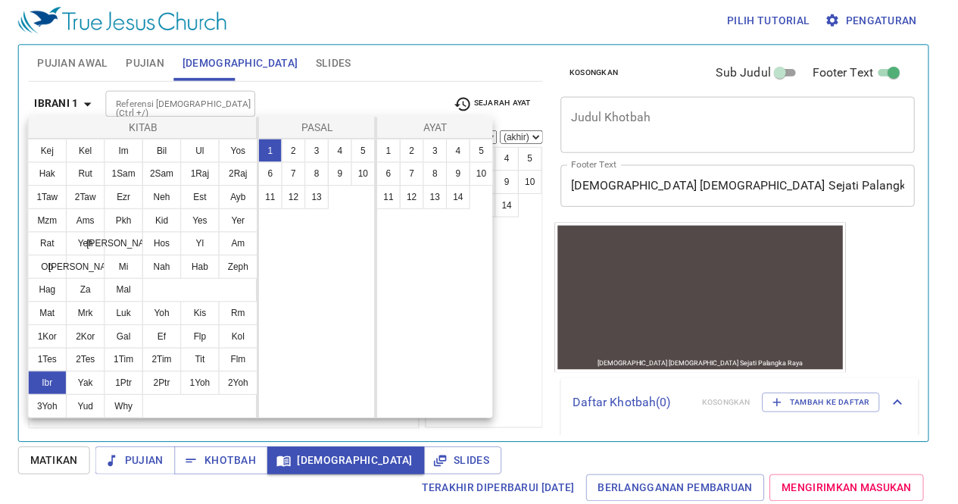
scroll to position [0, 0]
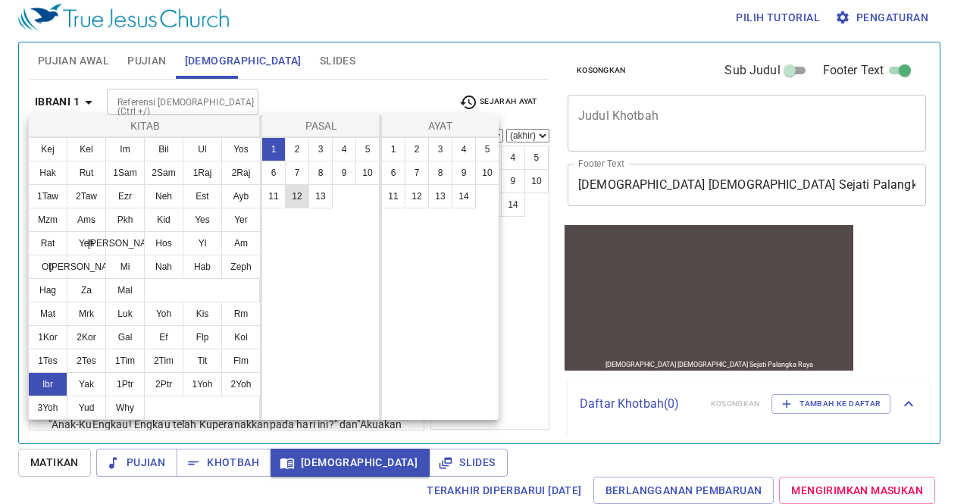
drag, startPoint x: 283, startPoint y: 194, endPoint x: 298, endPoint y: 190, distance: 15.6
click at [298, 190] on ul "1 2 3 4 5 6 7 8 9 10 11 12 13" at bounding box center [320, 173] width 117 height 70
click at [298, 190] on button "12" at bounding box center [297, 196] width 24 height 24
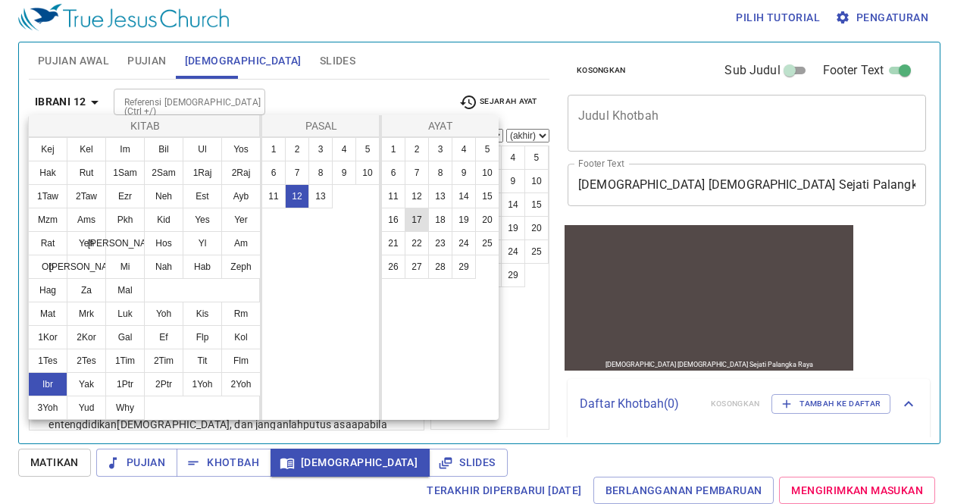
click at [408, 220] on button "17" at bounding box center [416, 220] width 24 height 24
select select "17"
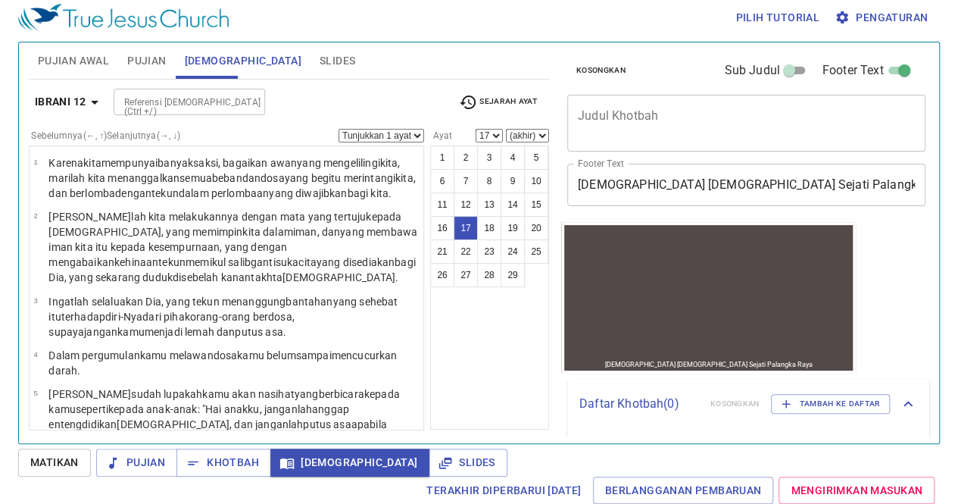
scroll to position [678, 0]
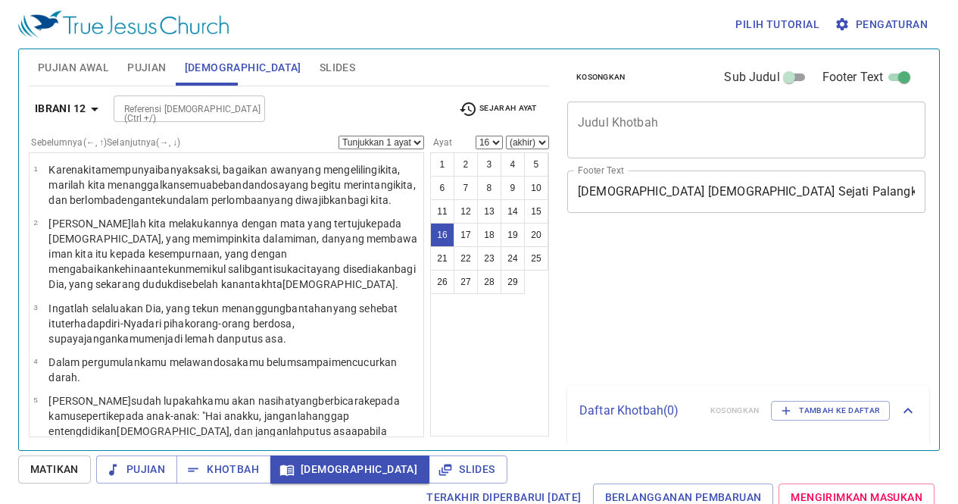
select select "16"
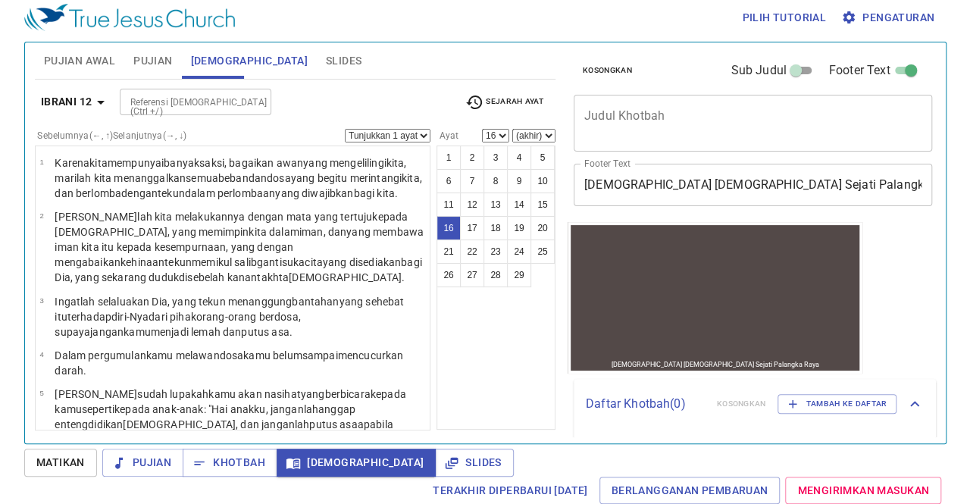
scroll to position [678, 0]
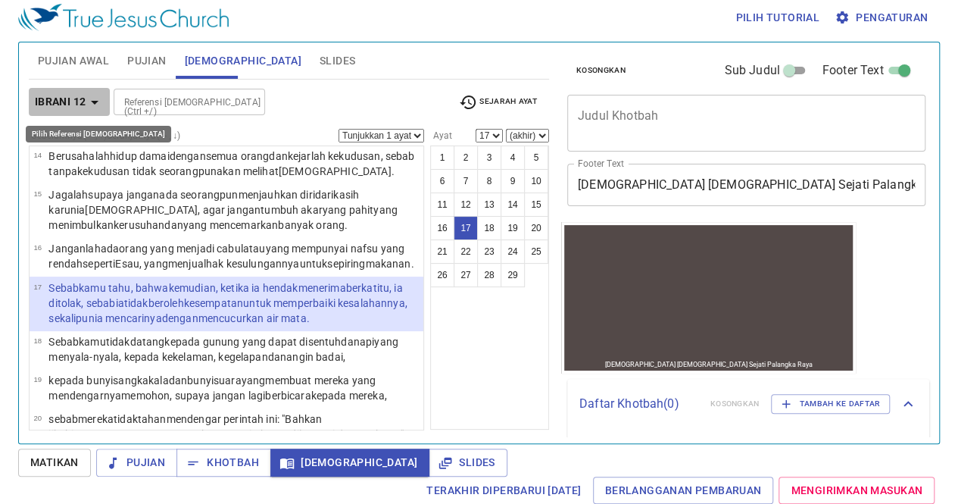
click at [77, 100] on b "Ibrani 12" at bounding box center [61, 101] width 52 height 19
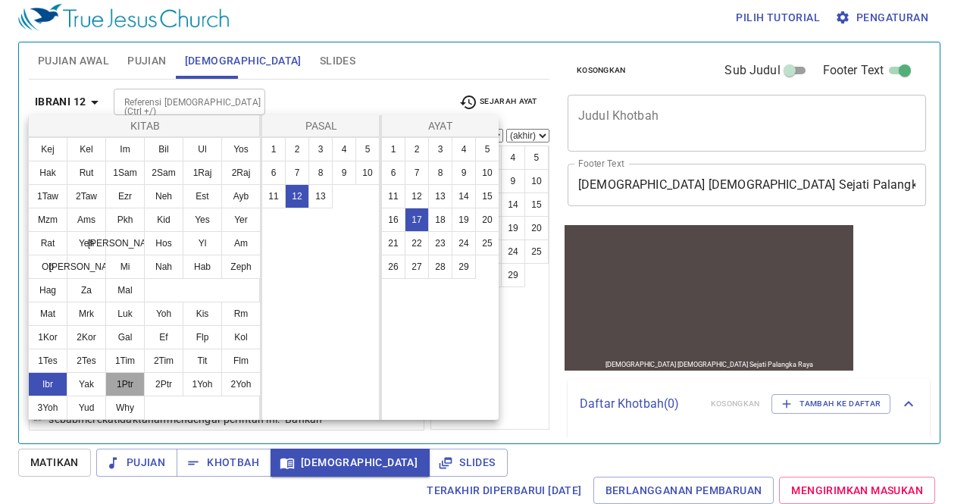
click at [132, 381] on button "1Ptr" at bounding box center [124, 384] width 39 height 24
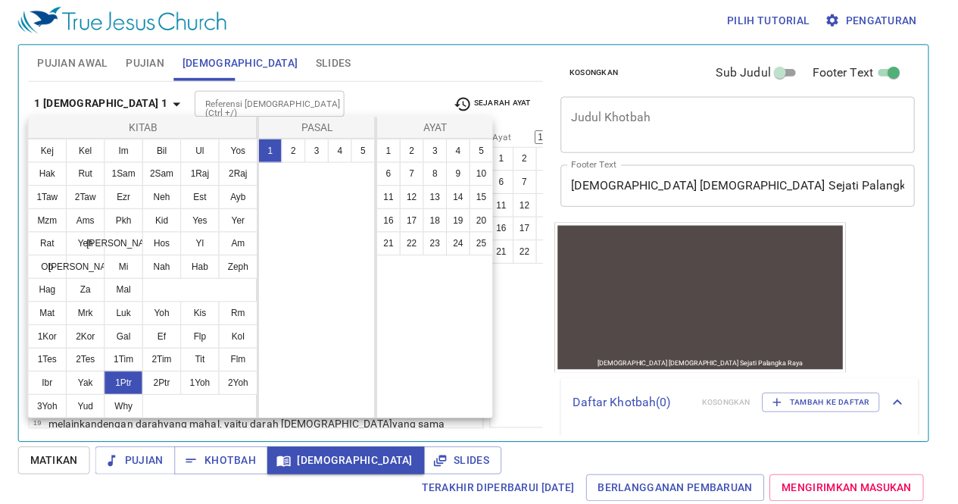
scroll to position [0, 0]
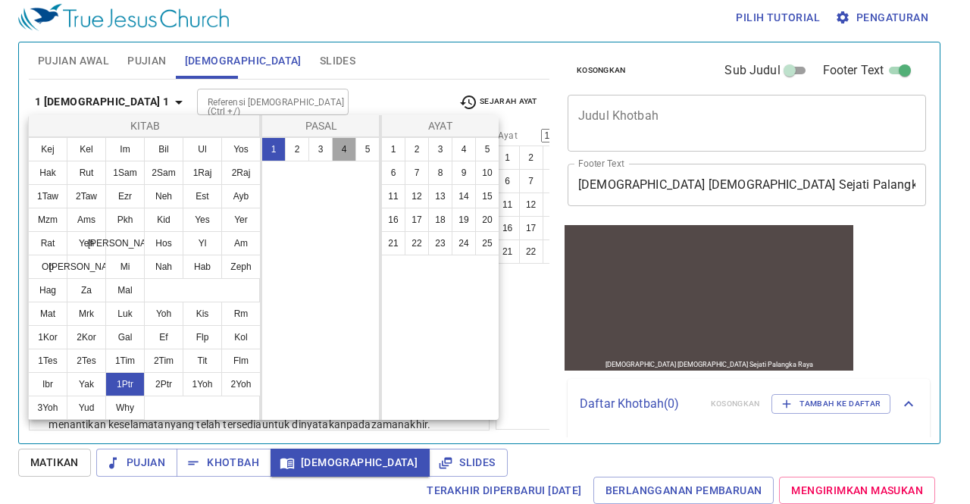
click at [342, 157] on button "4" at bounding box center [344, 149] width 24 height 24
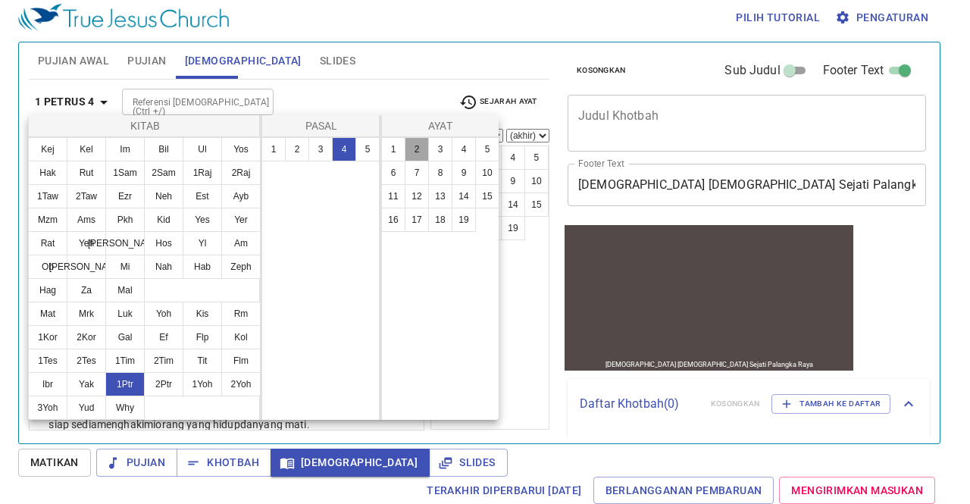
click at [412, 145] on button "2" at bounding box center [416, 149] width 24 height 24
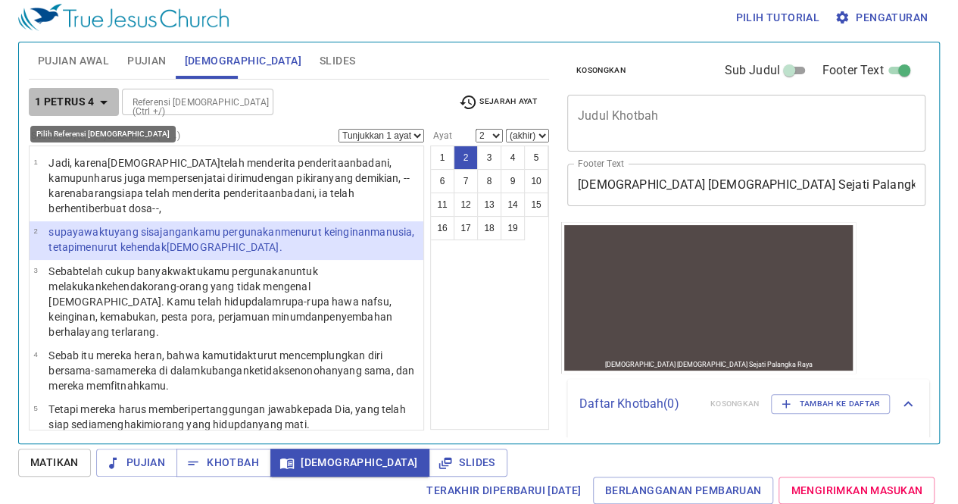
click at [55, 98] on b "1 Petrus 4" at bounding box center [65, 101] width 60 height 19
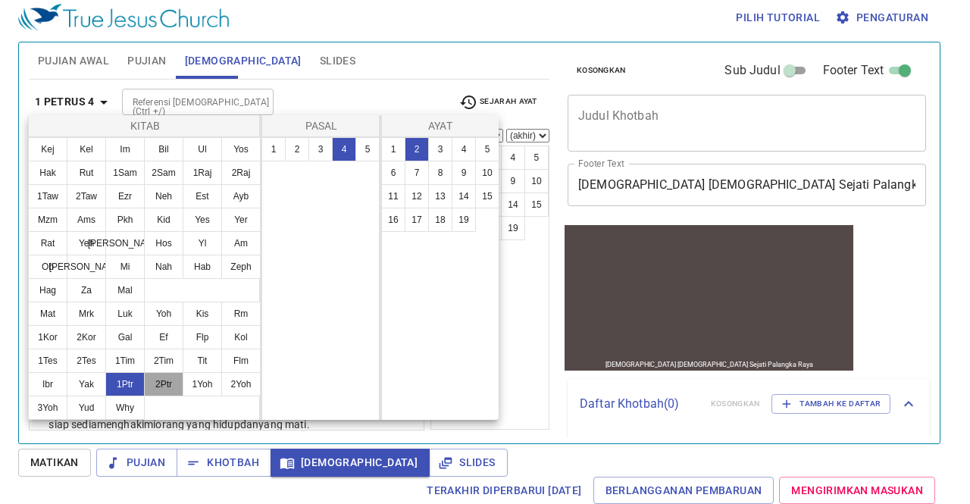
click at [165, 376] on button "2Ptr" at bounding box center [163, 384] width 39 height 24
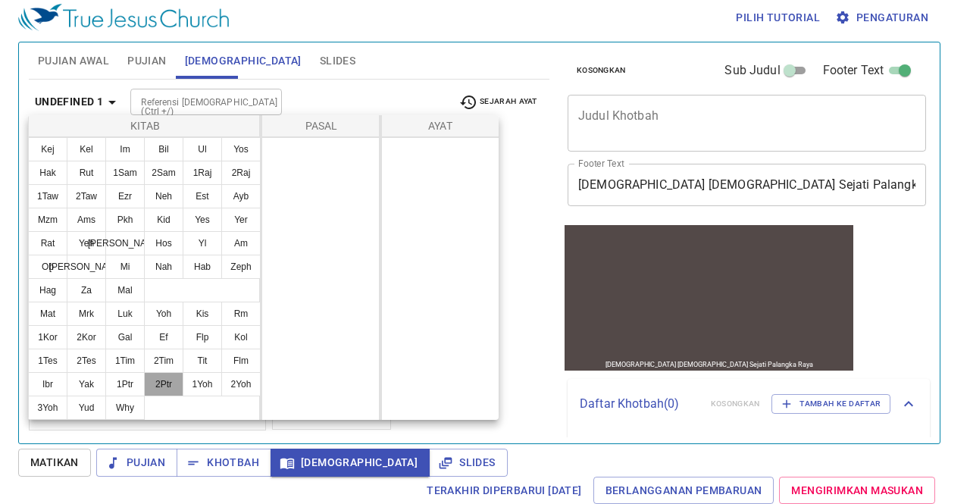
click at [153, 385] on button "2Ptr" at bounding box center [163, 384] width 39 height 24
click at [160, 378] on button "2Ptr" at bounding box center [163, 384] width 39 height 24
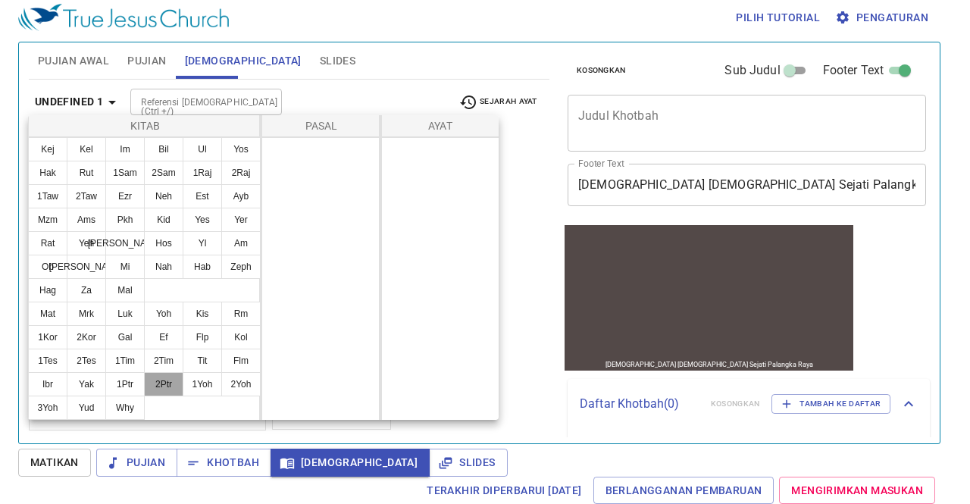
click at [160, 378] on button "2Ptr" at bounding box center [163, 384] width 39 height 24
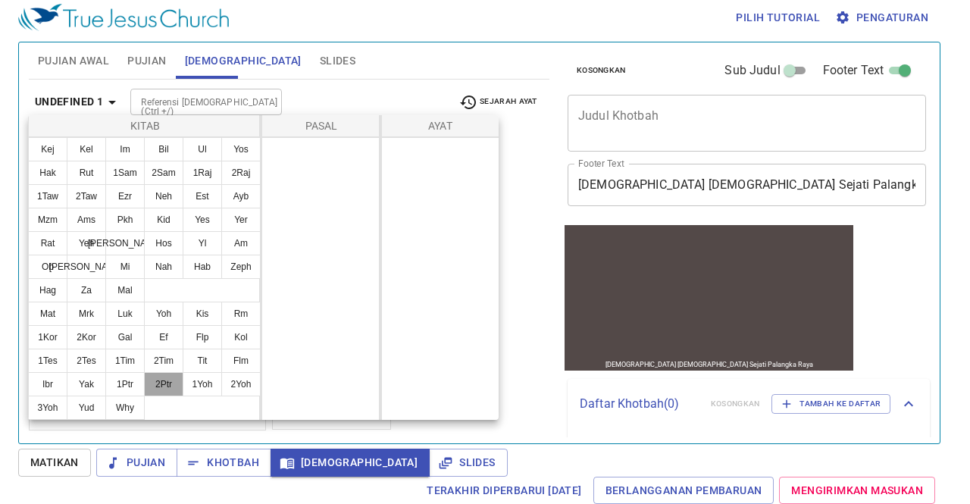
click at [160, 378] on button "2Ptr" at bounding box center [163, 384] width 39 height 24
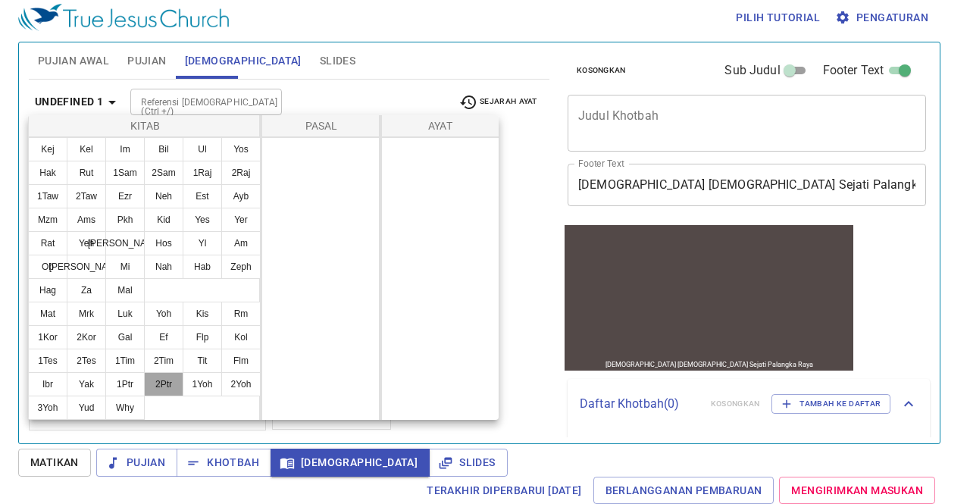
click at [160, 378] on button "2Ptr" at bounding box center [163, 384] width 39 height 24
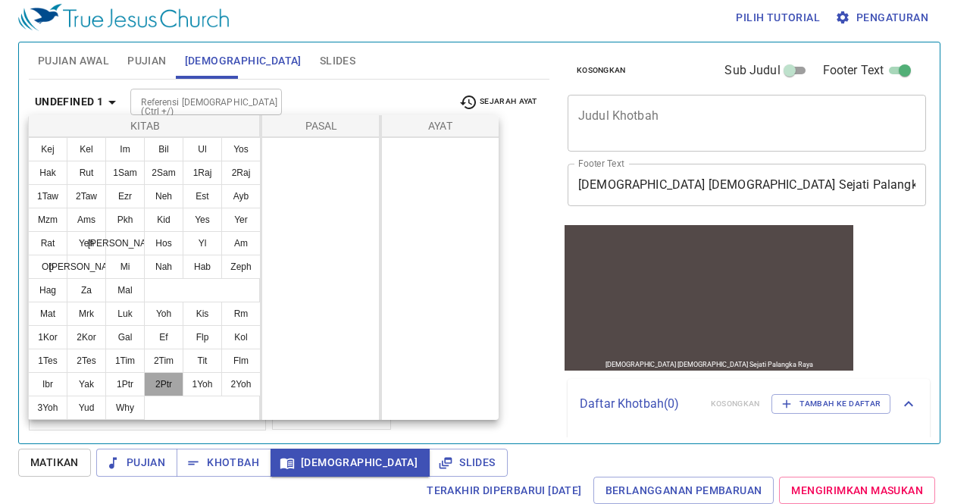
click at [160, 378] on button "2Ptr" at bounding box center [163, 384] width 39 height 24
click at [118, 378] on button "1Ptr" at bounding box center [124, 384] width 39 height 24
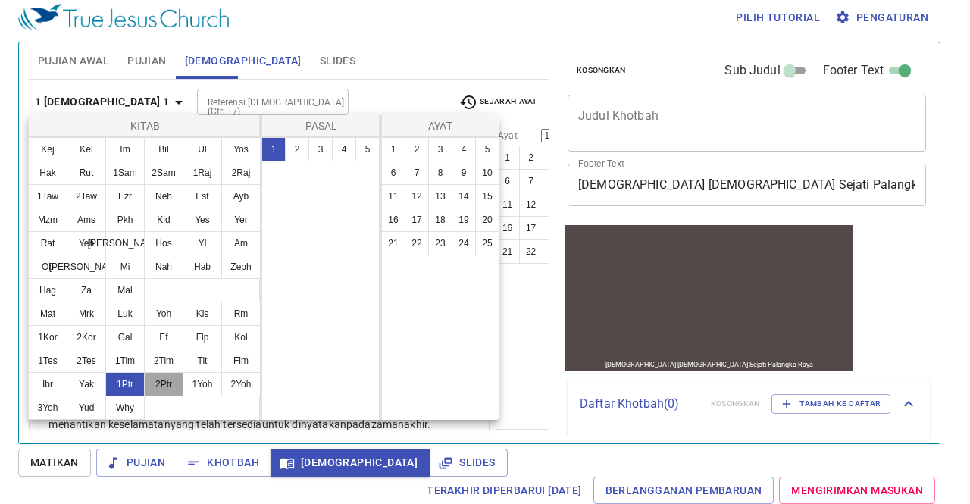
click at [159, 378] on button "2Ptr" at bounding box center [163, 384] width 39 height 24
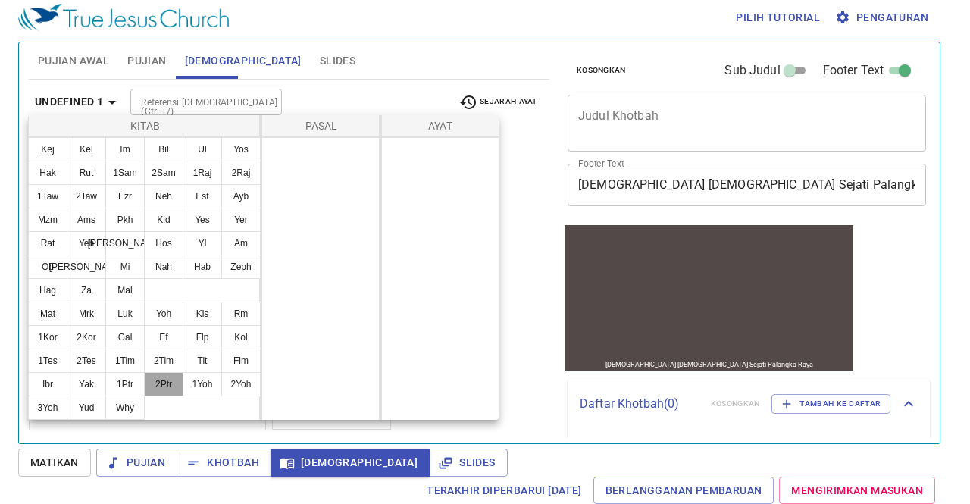
click at [159, 378] on button "2Ptr" at bounding box center [163, 384] width 39 height 24
click at [121, 392] on button "1Ptr" at bounding box center [124, 384] width 39 height 24
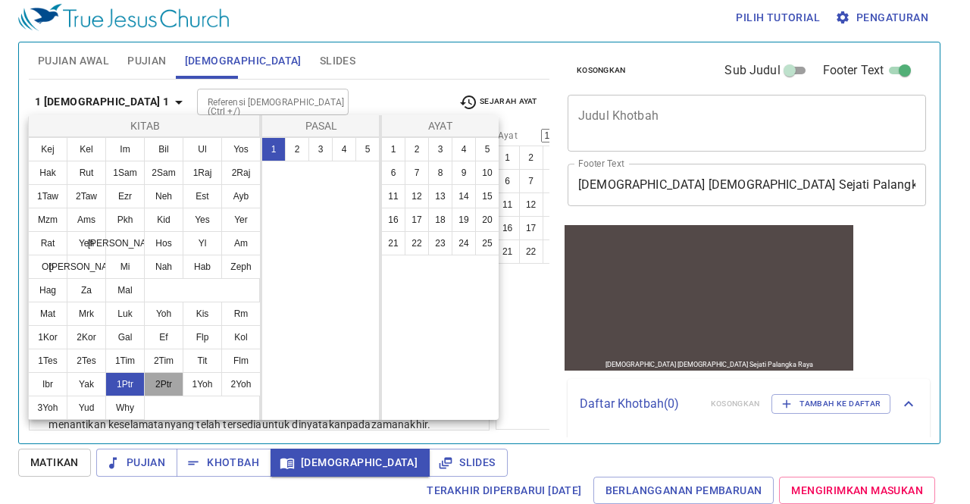
click at [151, 383] on button "2Ptr" at bounding box center [163, 384] width 39 height 24
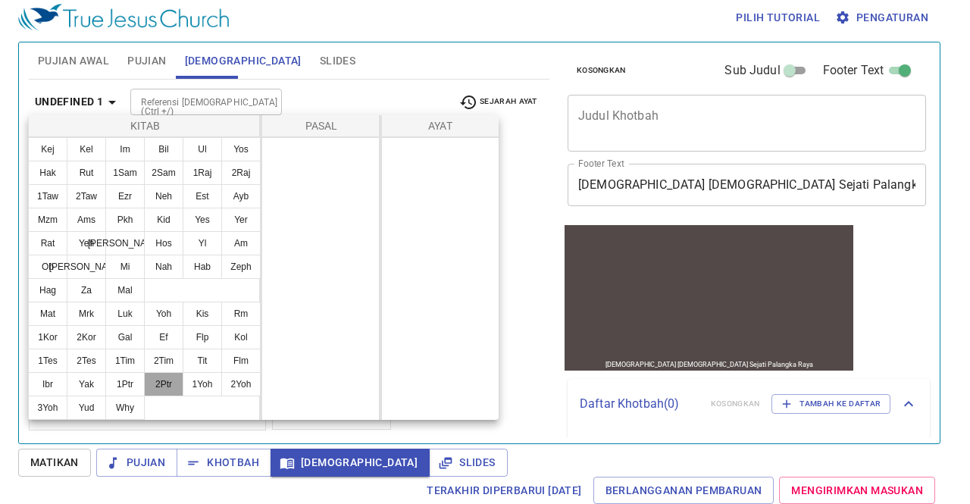
click at [151, 383] on button "2Ptr" at bounding box center [163, 384] width 39 height 24
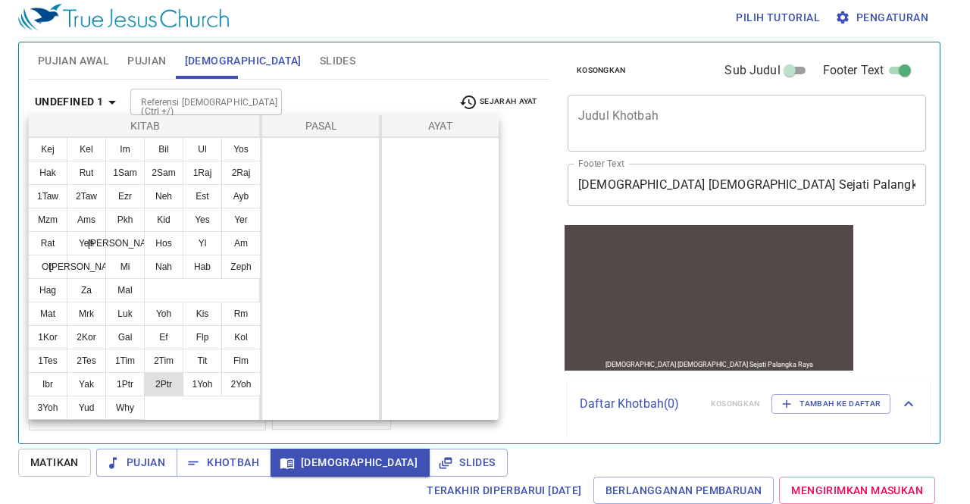
click at [151, 383] on button "2Ptr" at bounding box center [163, 384] width 39 height 24
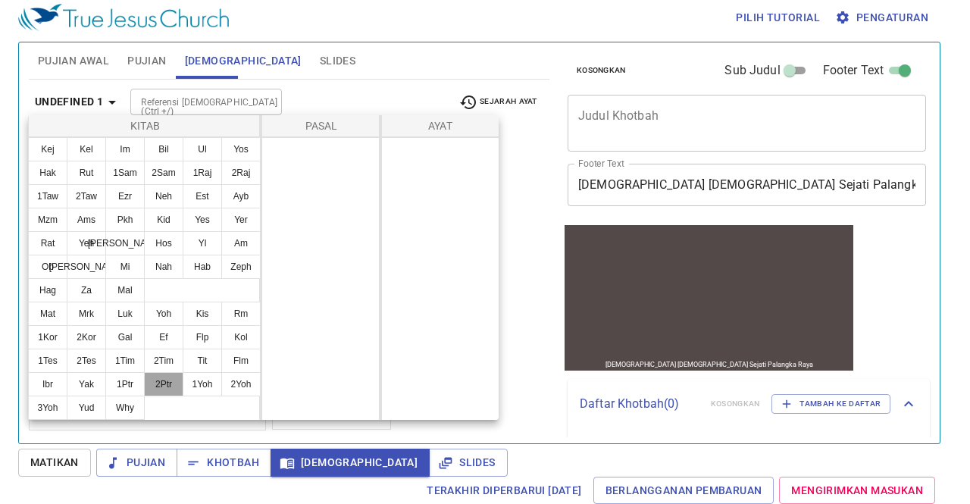
click at [151, 383] on button "2Ptr" at bounding box center [163, 384] width 39 height 24
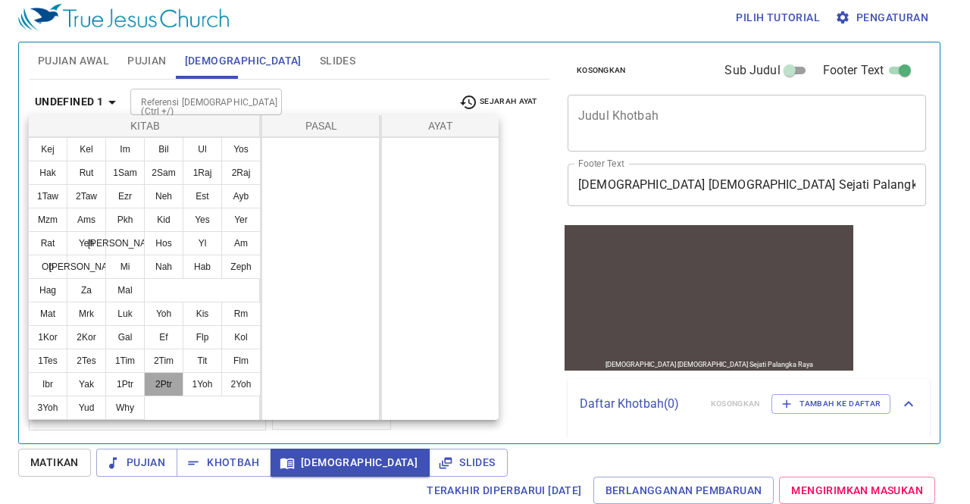
click at [151, 383] on button "2Ptr" at bounding box center [163, 384] width 39 height 24
drag, startPoint x: 151, startPoint y: 383, endPoint x: 200, endPoint y: 383, distance: 48.5
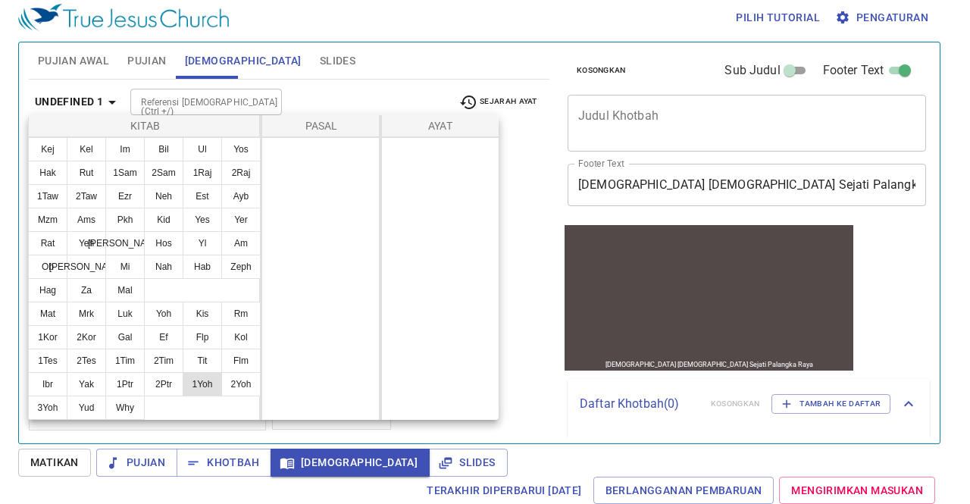
click at [200, 383] on ul "Mat Mrk Luk Yoh Kis Rm 1Kor 2Kor Gal Ef Flp Kol 1Tes 2Tes 1Tim 2Tim Tit Flm Ibr…" at bounding box center [145, 360] width 232 height 117
click at [200, 383] on button "1Yoh" at bounding box center [202, 384] width 39 height 24
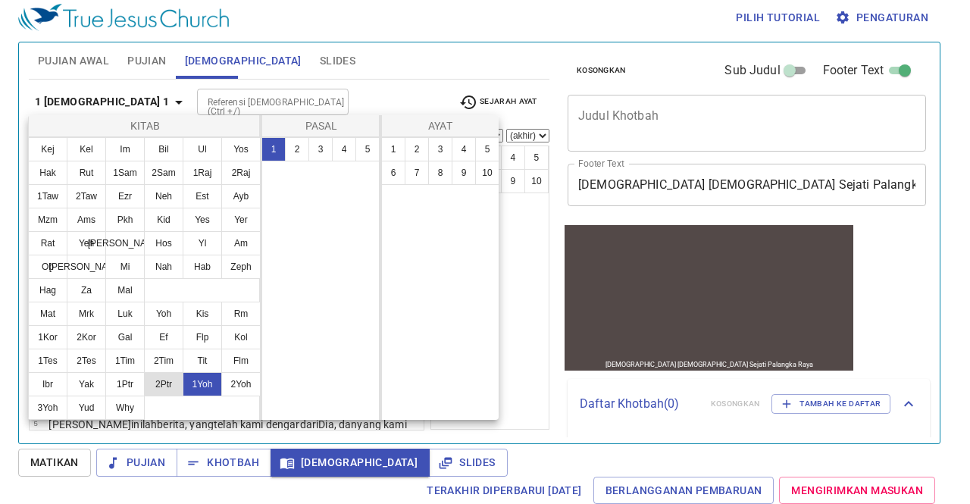
click at [172, 376] on button "2Ptr" at bounding box center [163, 384] width 39 height 24
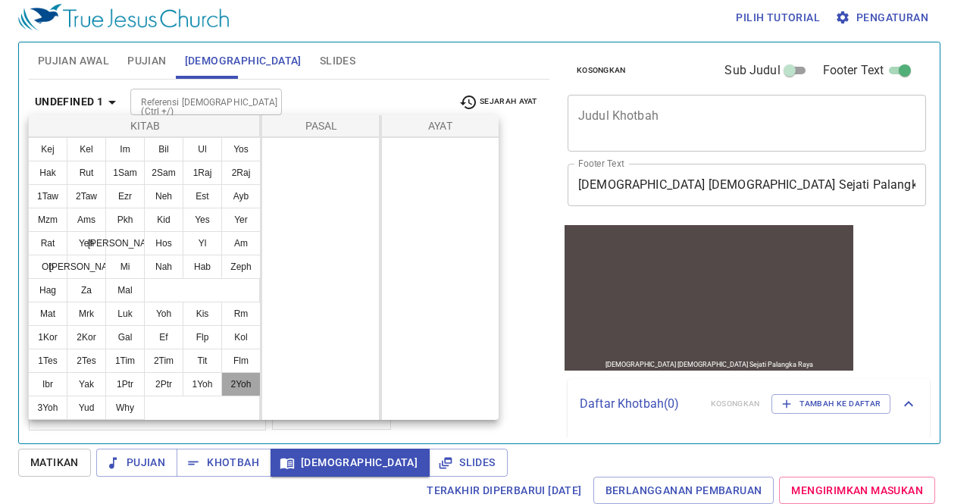
click at [233, 379] on button "2Yoh" at bounding box center [240, 384] width 39 height 24
click at [238, 374] on button "2Yoh" at bounding box center [240, 384] width 39 height 24
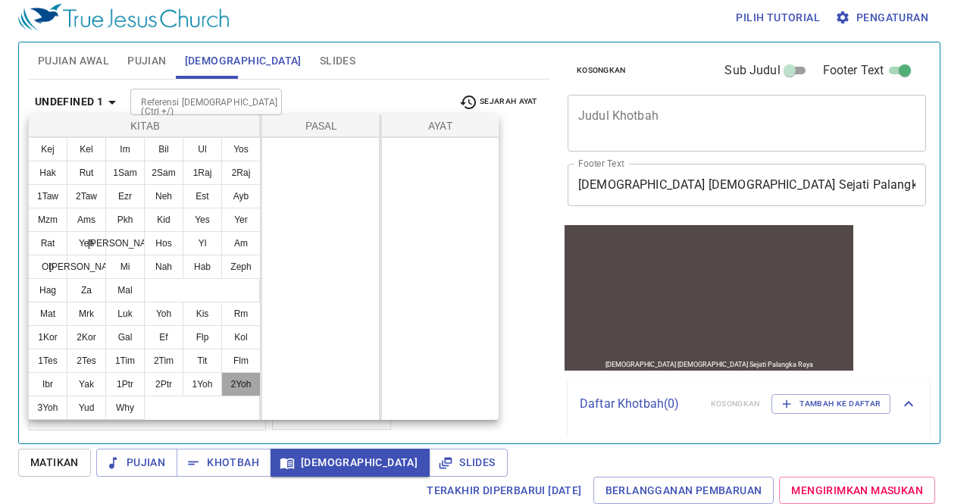
click at [238, 374] on button "2Yoh" at bounding box center [240, 384] width 39 height 24
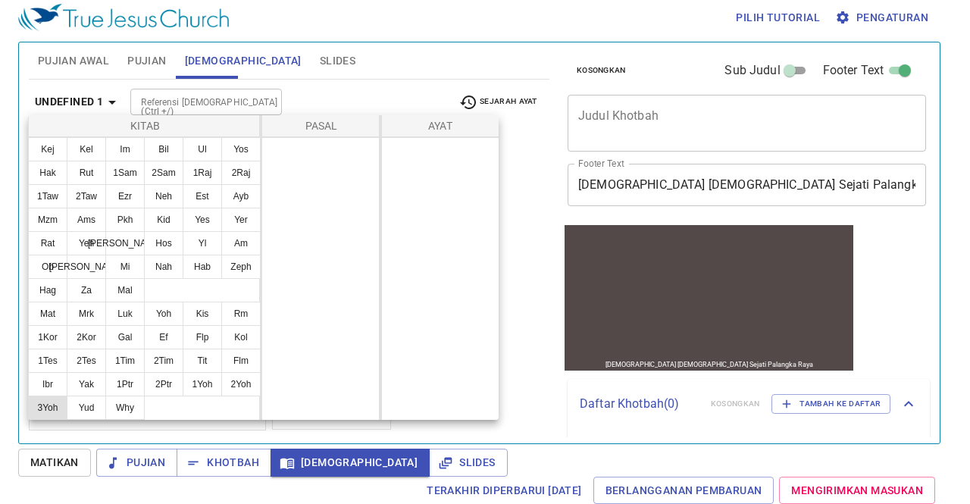
drag, startPoint x: 238, startPoint y: 374, endPoint x: 29, endPoint y: 407, distance: 211.6
click at [29, 407] on ul "Mat Mrk Luk Yoh Kis Rm 1Kor 2Kor Gal Ef Flp Kol 1Tes 2Tes 1Tim 2Tim Tit Flm Ibr…" at bounding box center [145, 360] width 232 height 117
click at [29, 407] on button "3Yoh" at bounding box center [47, 407] width 39 height 24
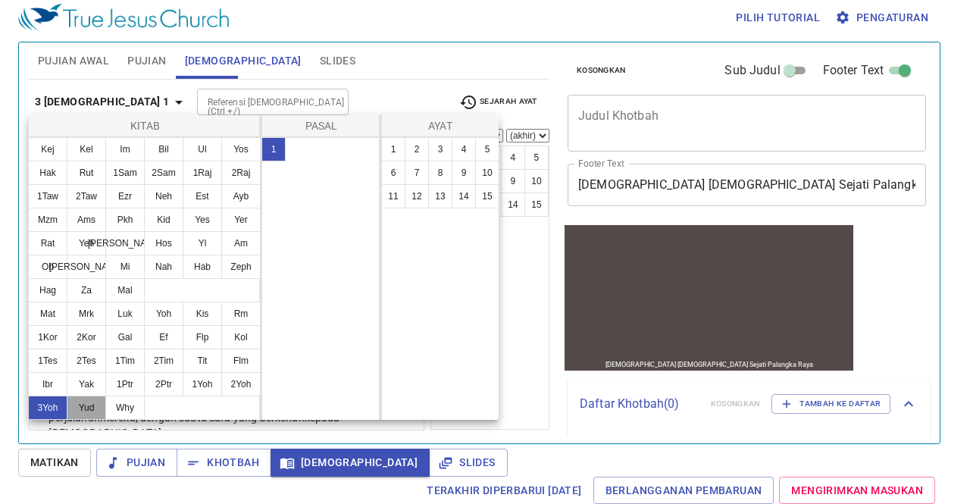
click at [73, 402] on button "Yud" at bounding box center [86, 407] width 39 height 24
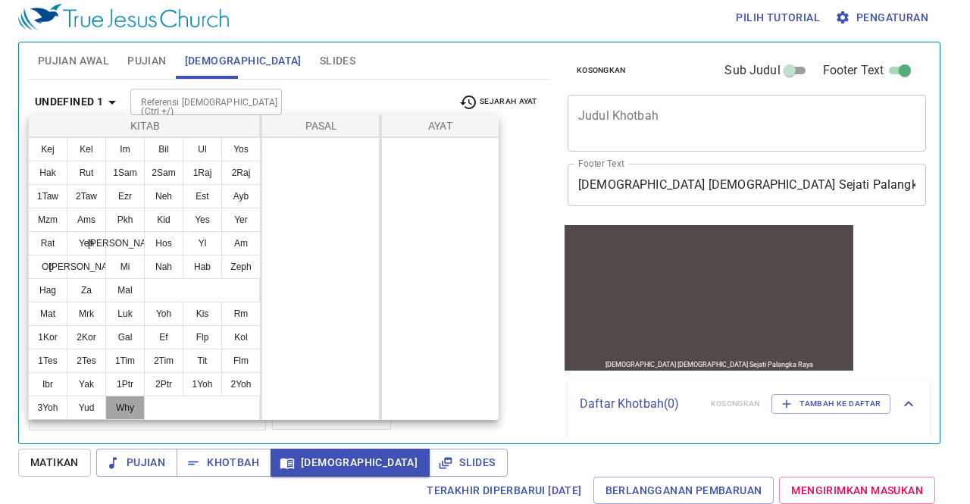
click at [127, 407] on button "Why" at bounding box center [124, 407] width 39 height 24
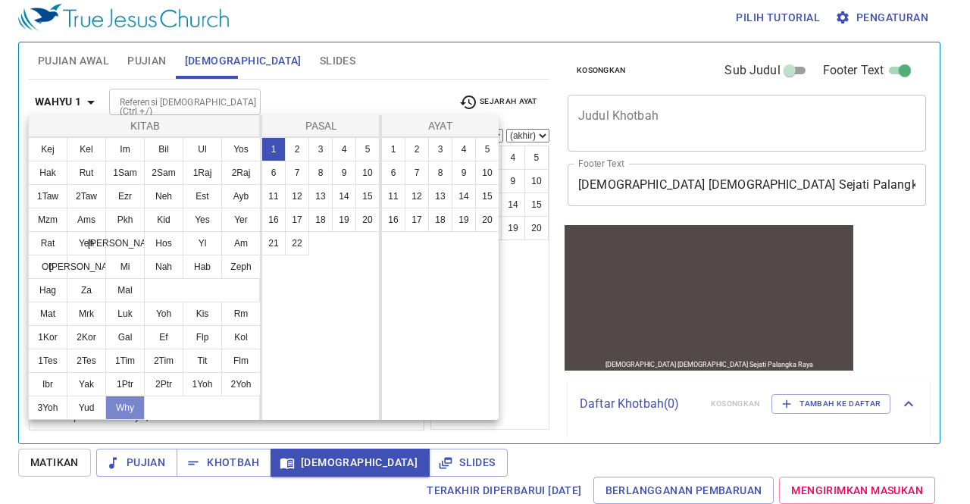
click at [127, 407] on button "Why" at bounding box center [124, 407] width 39 height 24
drag, startPoint x: 127, startPoint y: 407, endPoint x: 100, endPoint y: 405, distance: 27.3
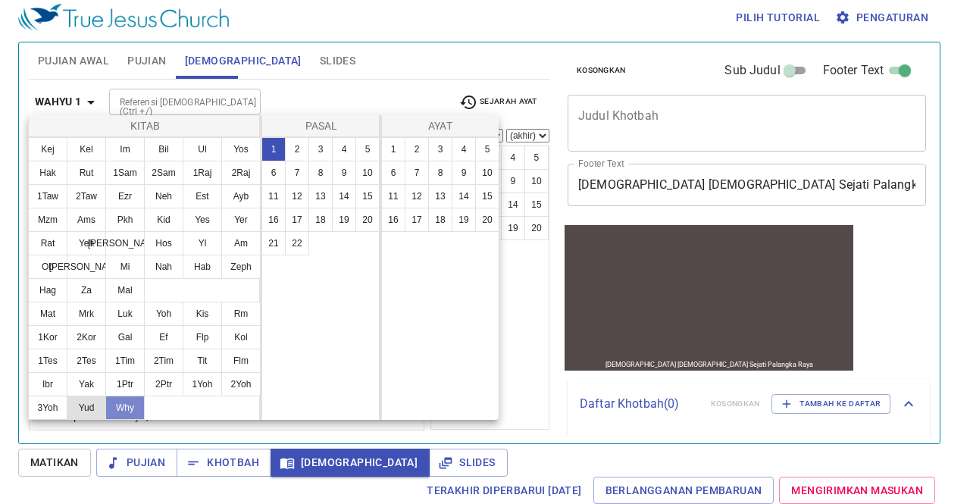
click at [100, 405] on ul "Mat Mrk Luk Yoh Kis Rm 1Kor 2Kor Gal Ef Flp Kol 1Tes 2Tes 1Tim 2Tim Tit Flm Ibr…" at bounding box center [145, 360] width 232 height 117
click at [100, 405] on button "Yud" at bounding box center [86, 407] width 39 height 24
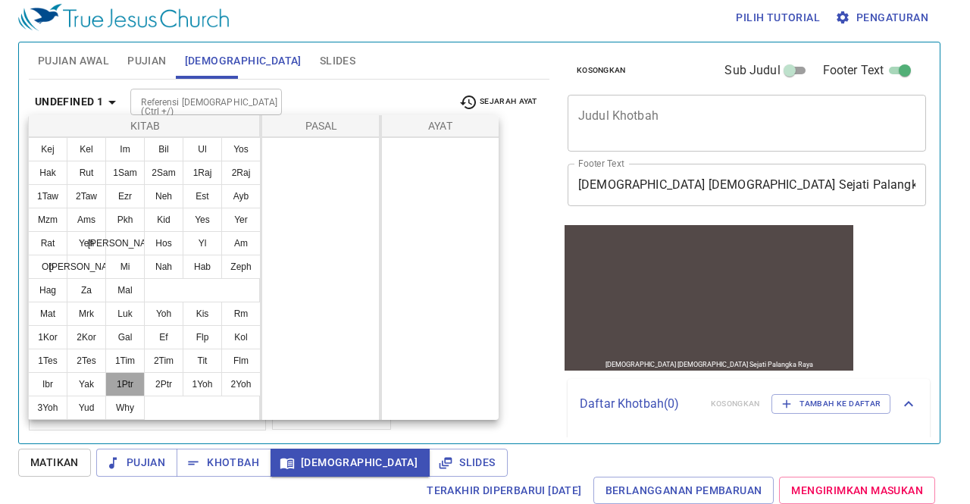
click at [135, 376] on button "1Ptr" at bounding box center [124, 384] width 39 height 24
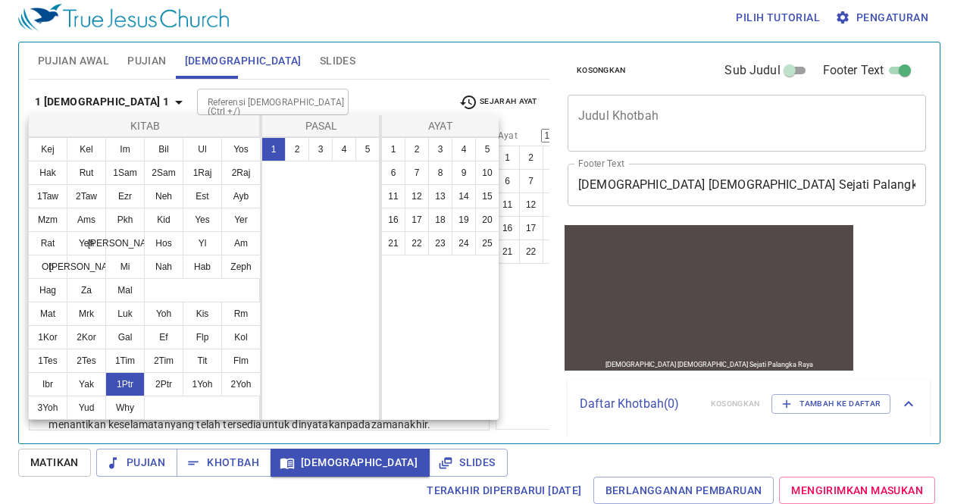
click at [507, 404] on div at bounding box center [485, 252] width 970 height 504
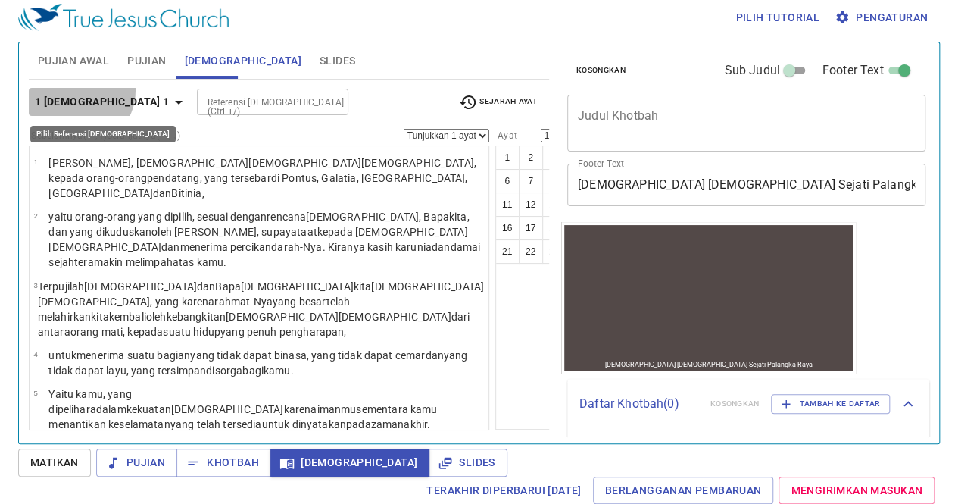
click at [78, 90] on button "1 Petrus 1" at bounding box center [111, 102] width 165 height 28
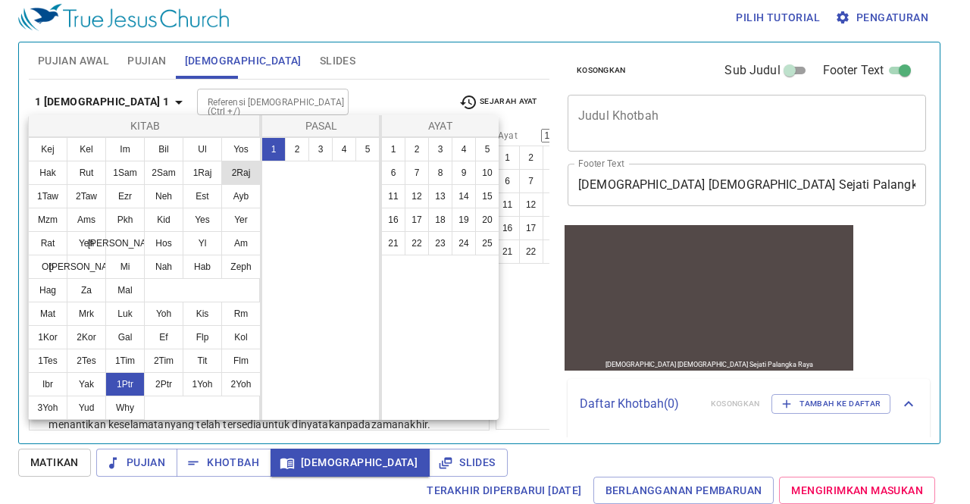
click at [245, 170] on button "2Raj" at bounding box center [240, 173] width 39 height 24
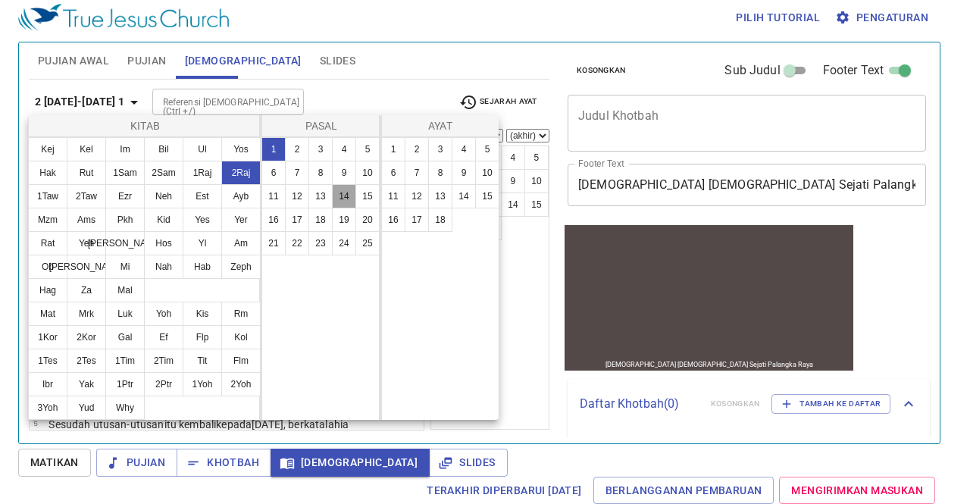
click at [334, 201] on button "14" at bounding box center [344, 196] width 24 height 24
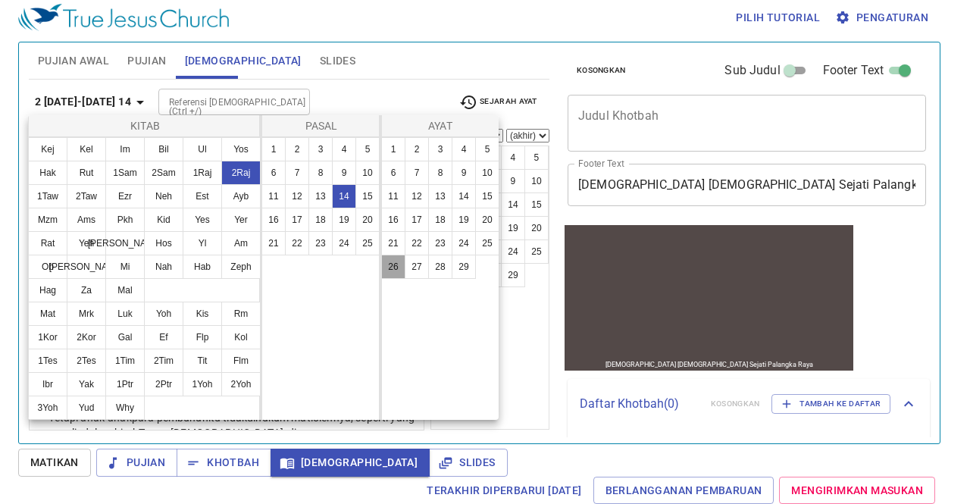
click at [400, 256] on button "26" at bounding box center [393, 267] width 24 height 24
select select "26"
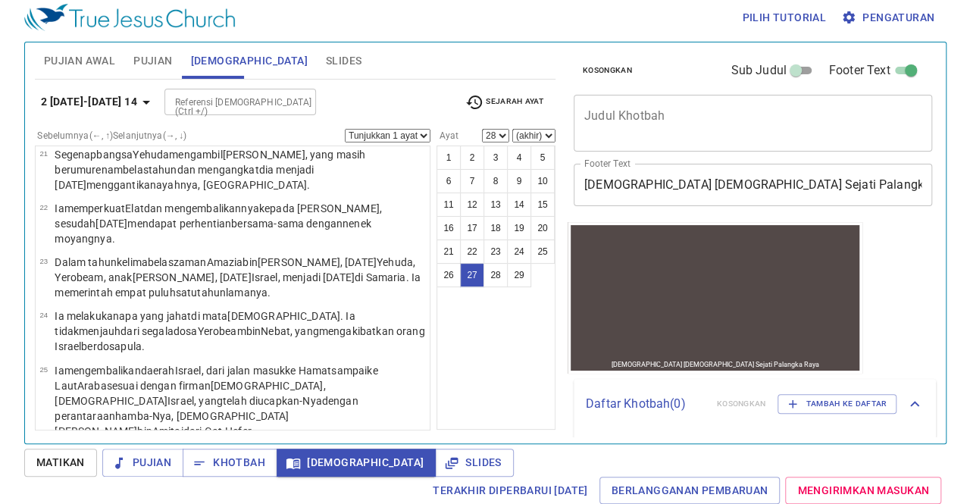
scroll to position [1276, 0]
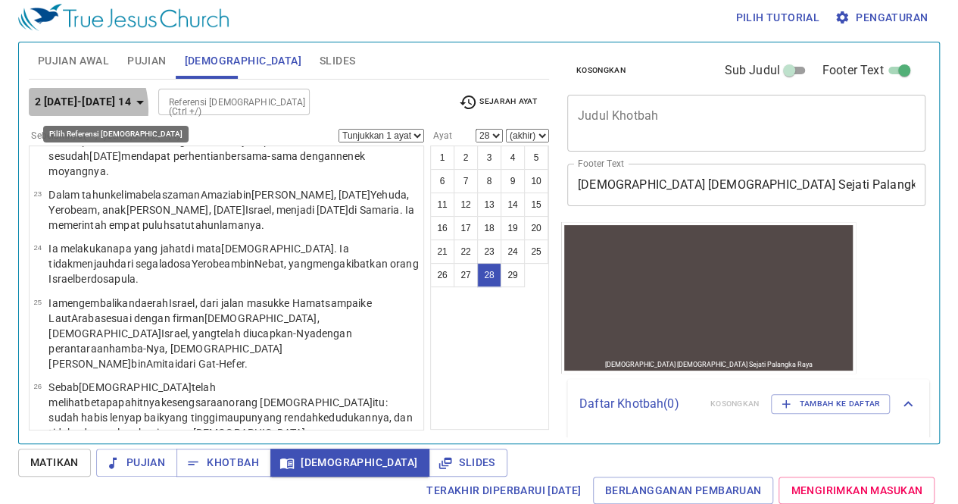
click at [62, 108] on b "2 Raja-raja 14" at bounding box center [83, 101] width 96 height 19
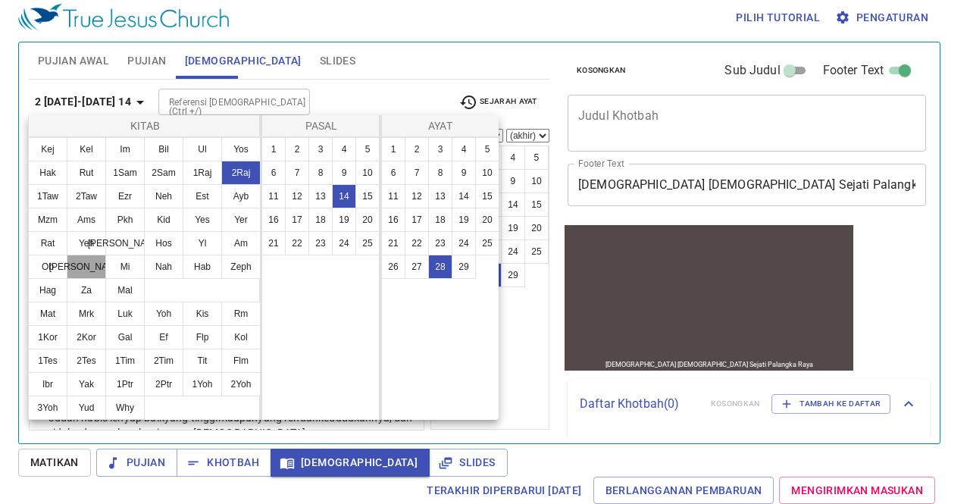
click at [84, 269] on button "Yun" at bounding box center [86, 267] width 39 height 24
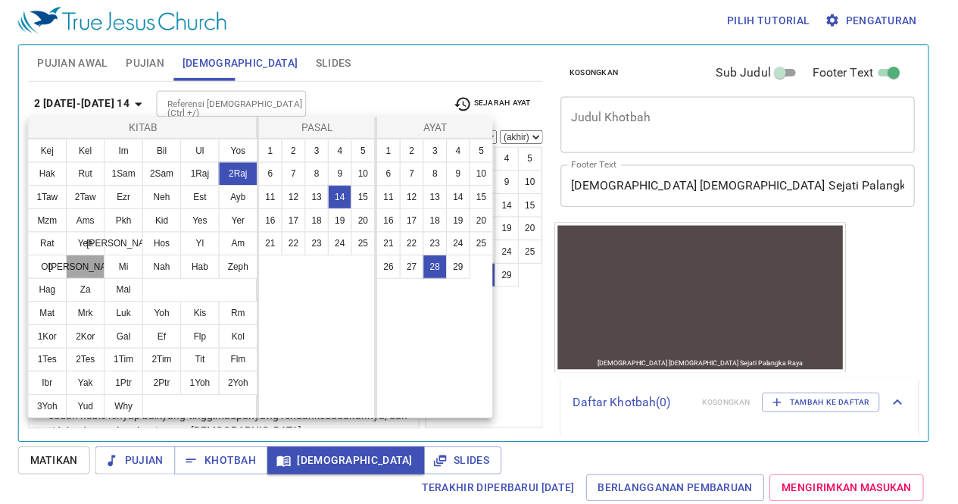
scroll to position [0, 0]
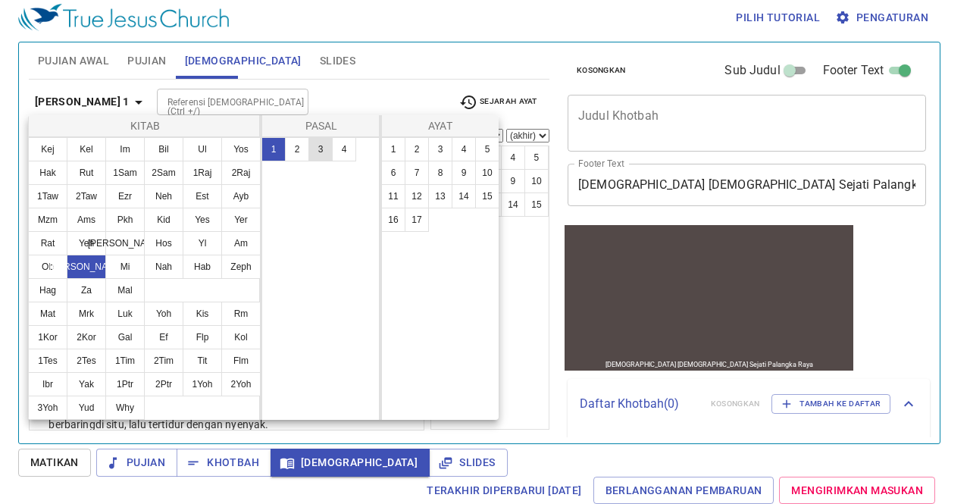
click at [325, 151] on button "3" at bounding box center [320, 149] width 24 height 24
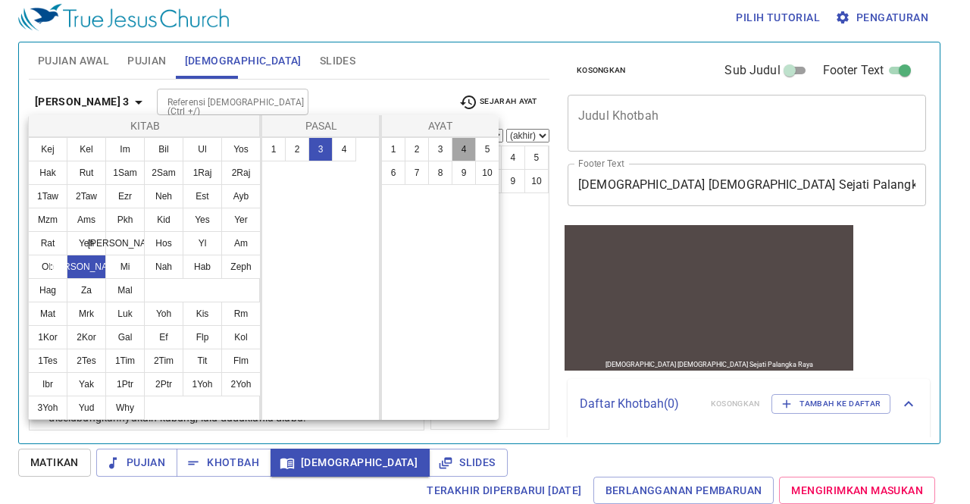
click at [459, 146] on button "4" at bounding box center [463, 149] width 24 height 24
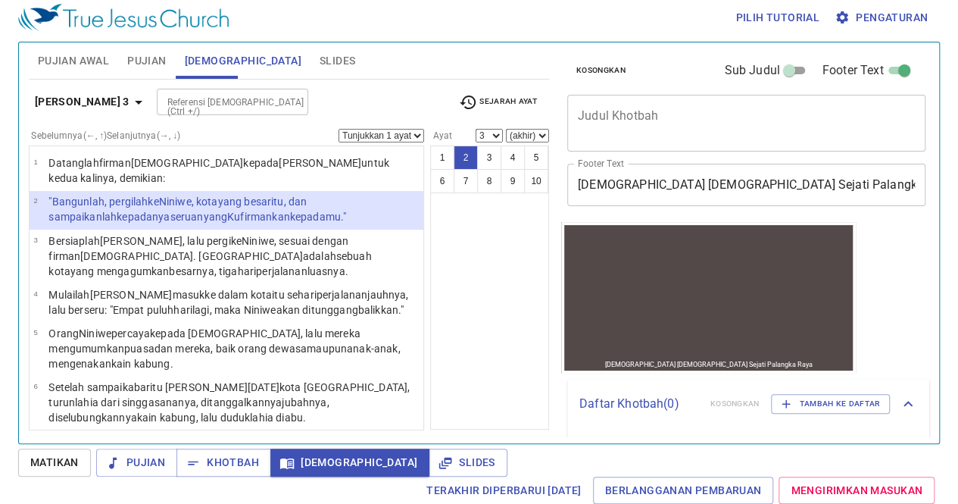
select select "2"
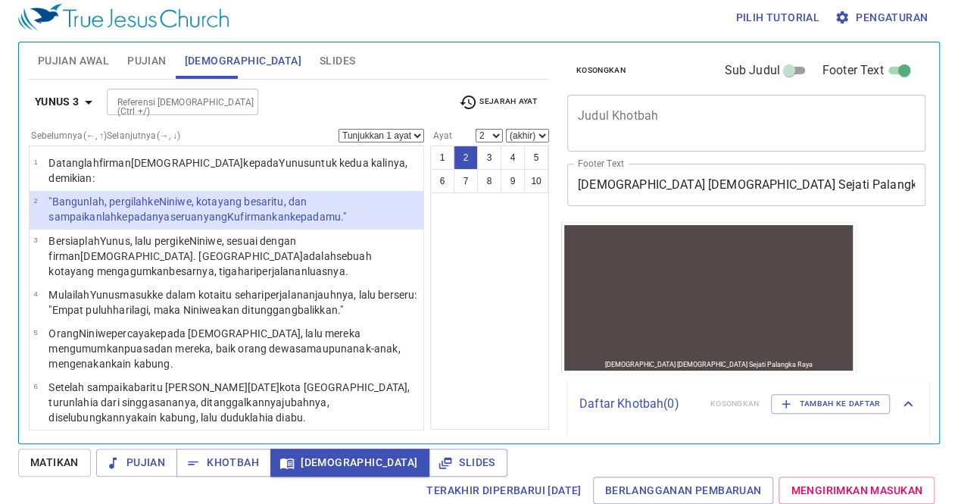
scroll to position [7, 0]
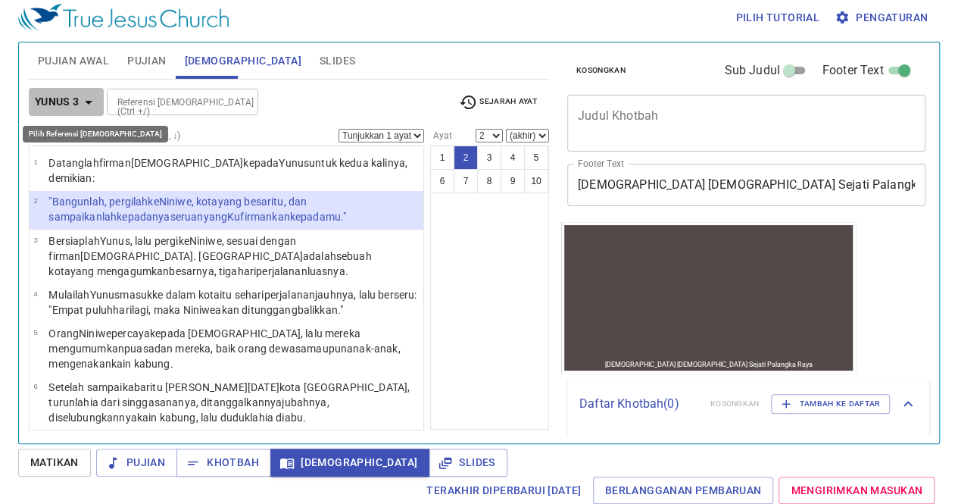
click at [64, 89] on button "Yunus 3" at bounding box center [66, 102] width 75 height 28
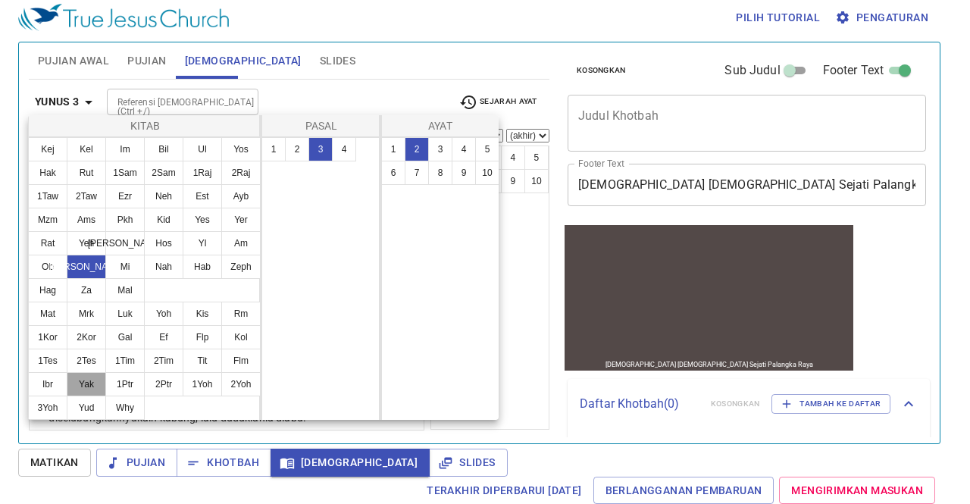
click at [100, 384] on button "Yak" at bounding box center [86, 384] width 39 height 24
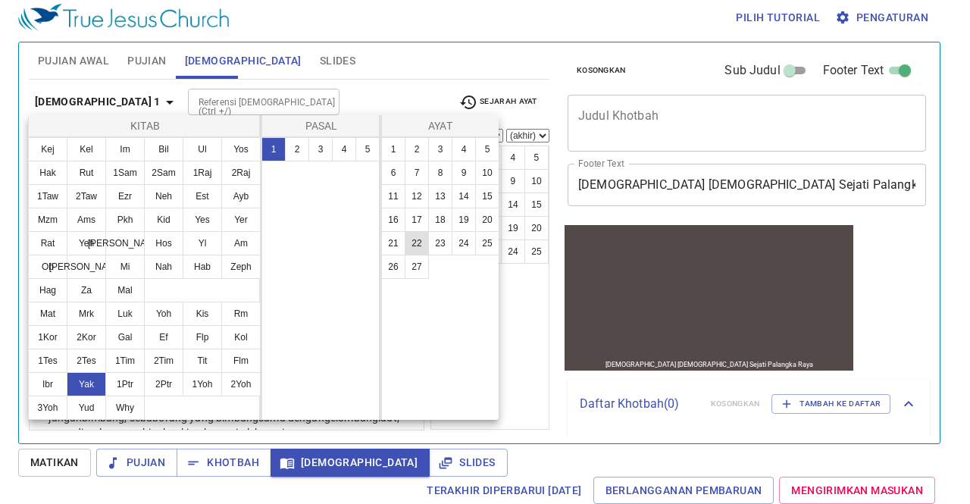
click at [417, 240] on button "22" at bounding box center [416, 243] width 24 height 24
select select "22"
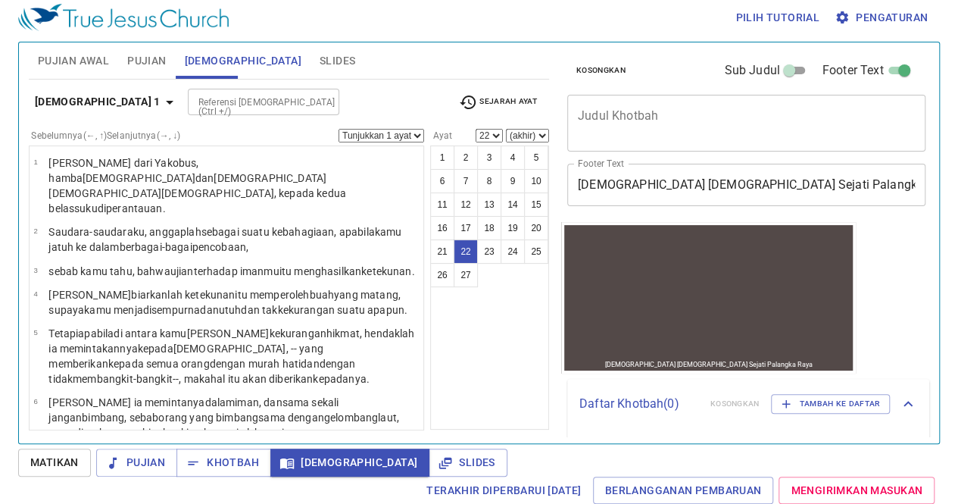
scroll to position [819, 0]
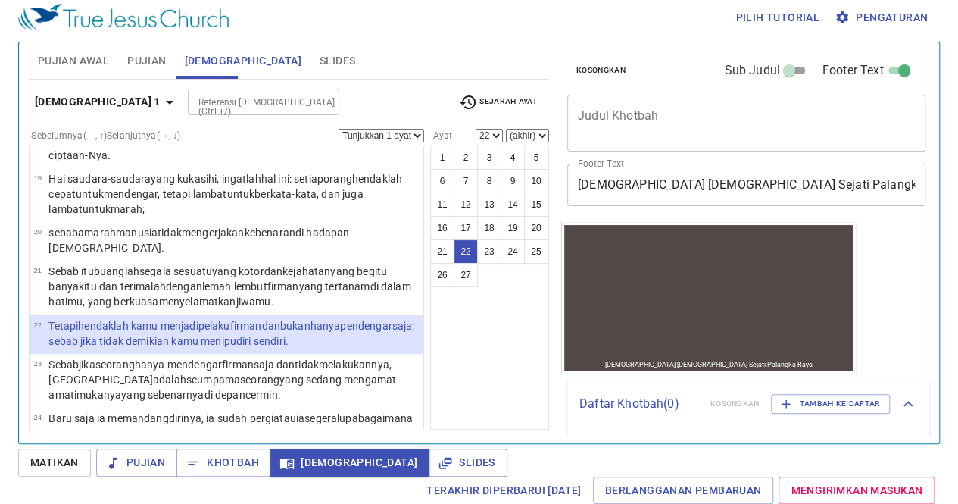
select select "23"
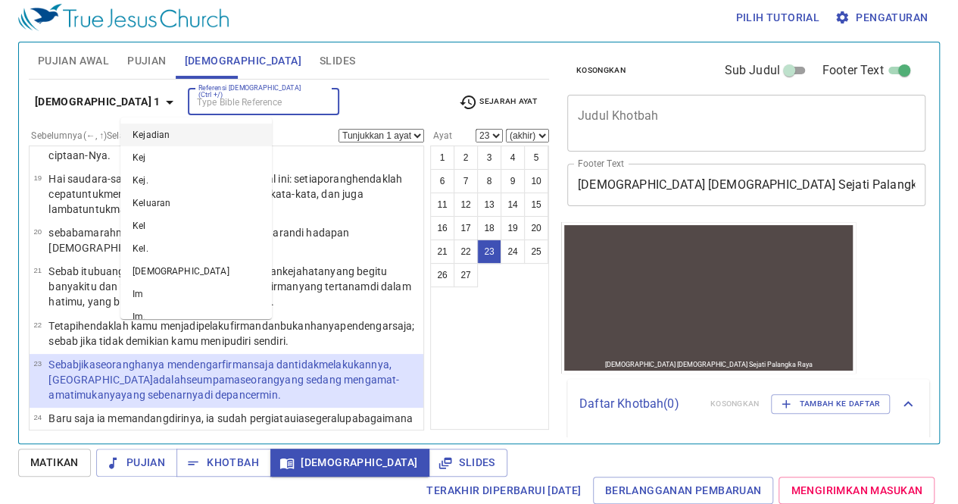
click at [192, 99] on input "Referensi [DEMOGRAPHIC_DATA] (Ctrl +/)" at bounding box center [250, 101] width 117 height 17
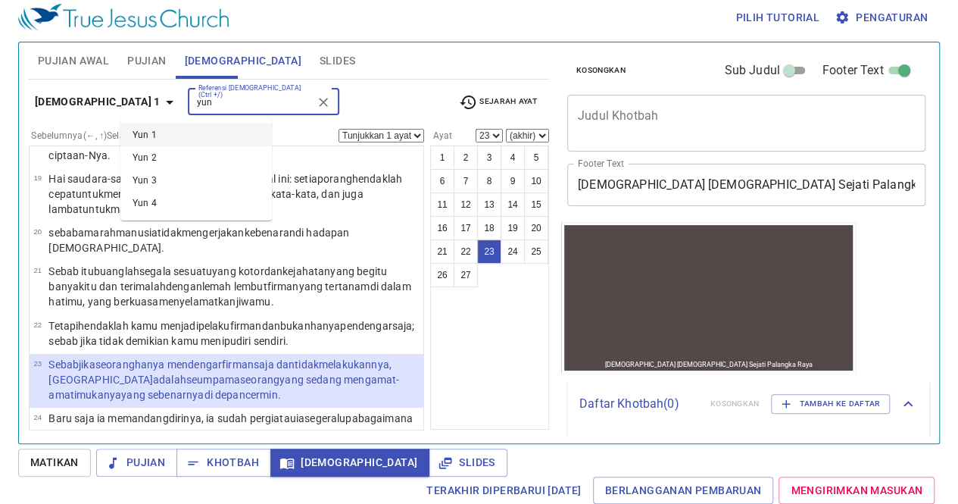
click at [164, 133] on li "Yun 1" at bounding box center [195, 134] width 151 height 23
type input "yun"
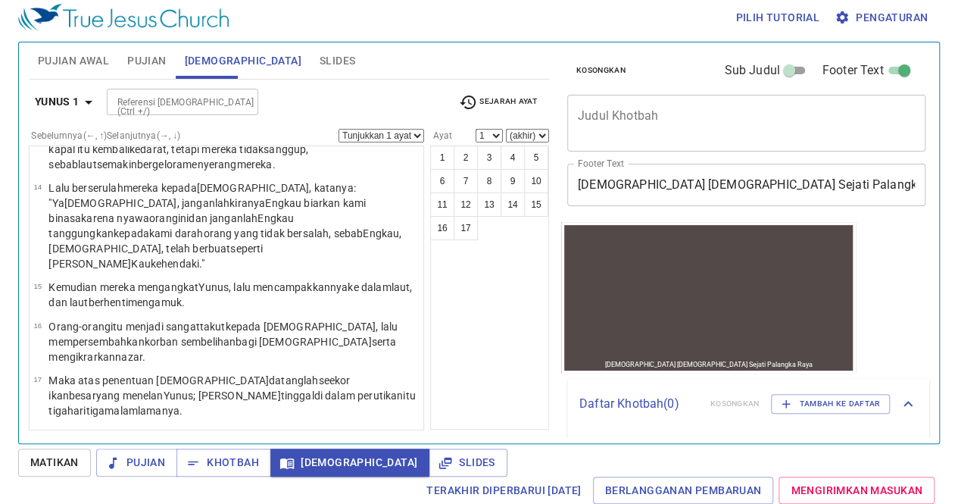
scroll to position [0, 0]
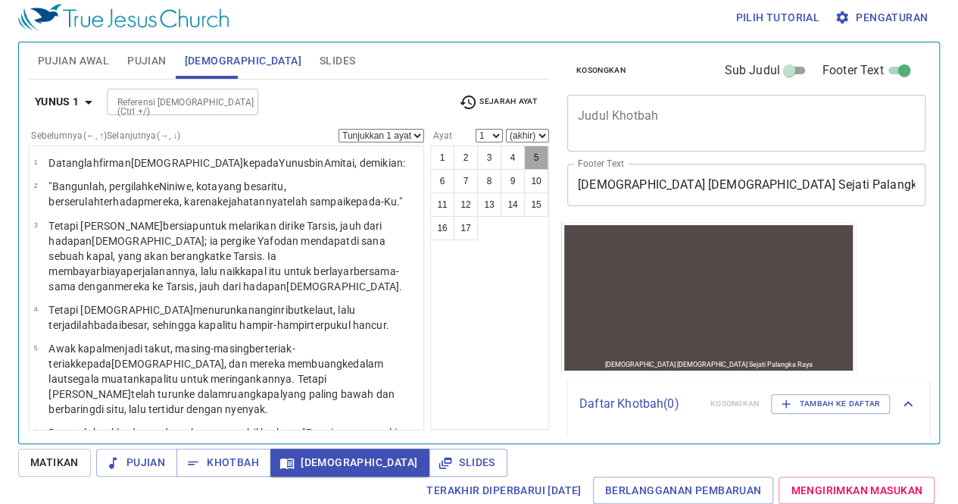
click at [528, 159] on button "5" at bounding box center [536, 157] width 24 height 24
select select "5"
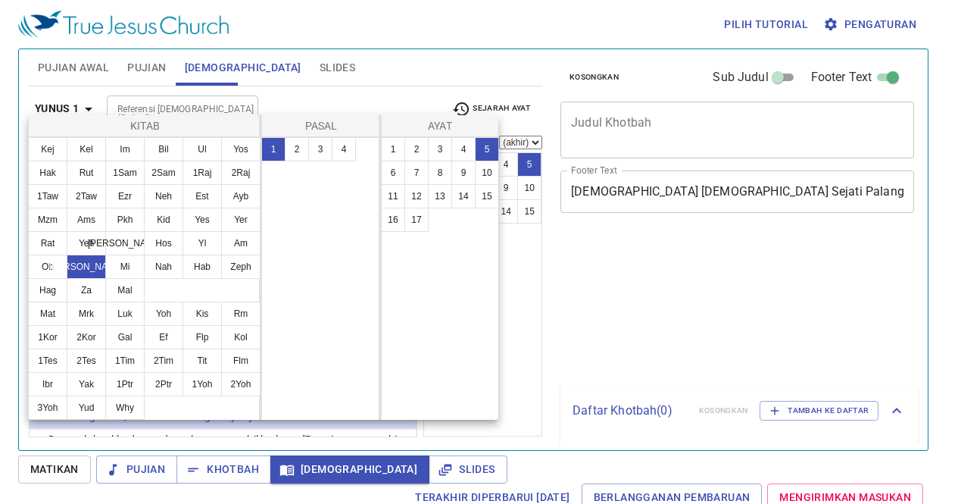
select select "5"
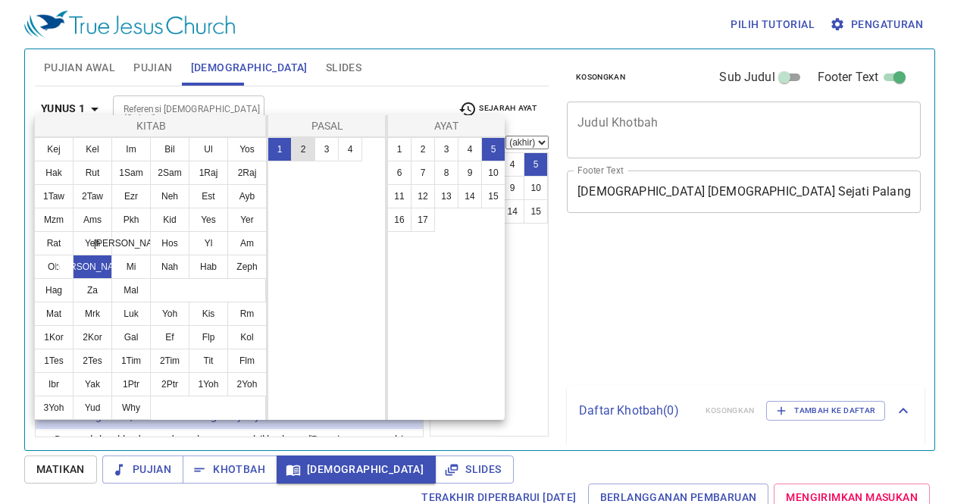
scroll to position [7, 0]
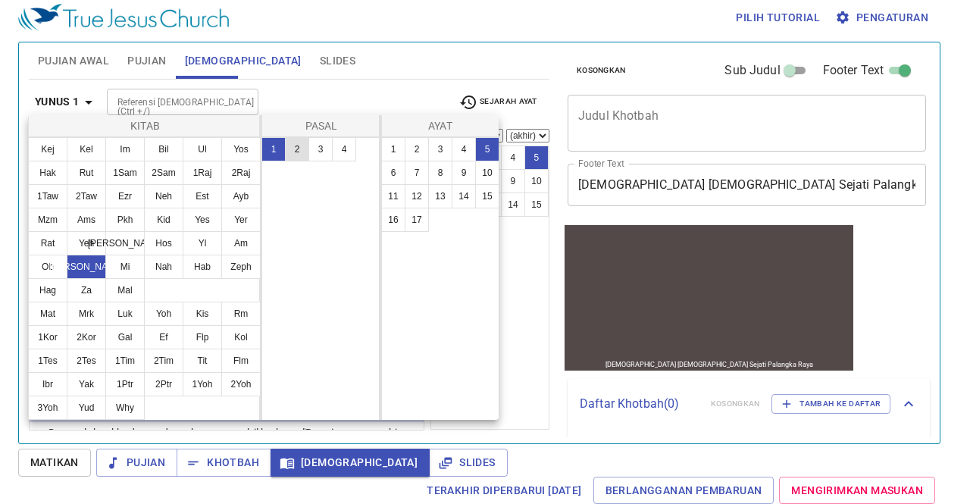
click at [298, 148] on button "2" at bounding box center [297, 149] width 24 height 24
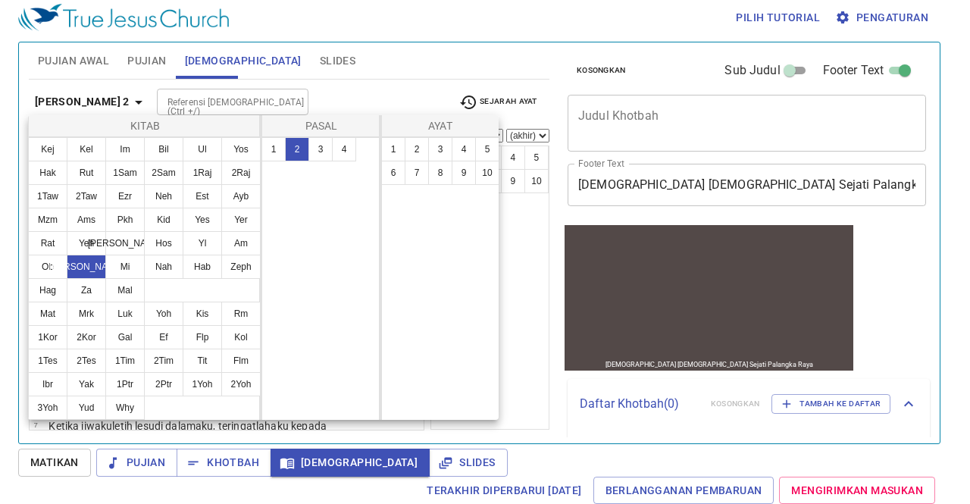
scroll to position [0, 0]
click at [296, 148] on button "2" at bounding box center [297, 149] width 24 height 24
click at [491, 147] on button "5" at bounding box center [487, 149] width 24 height 24
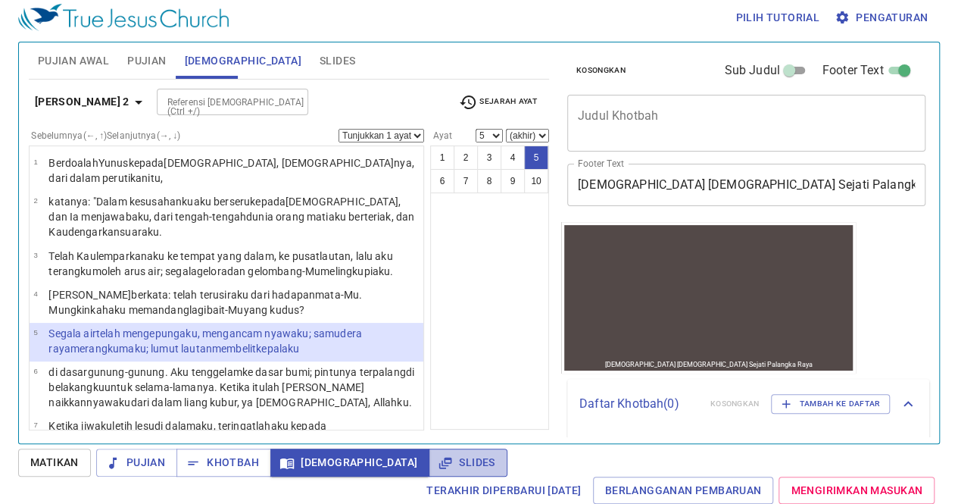
click at [441, 458] on span "Slides" at bounding box center [468, 462] width 54 height 19
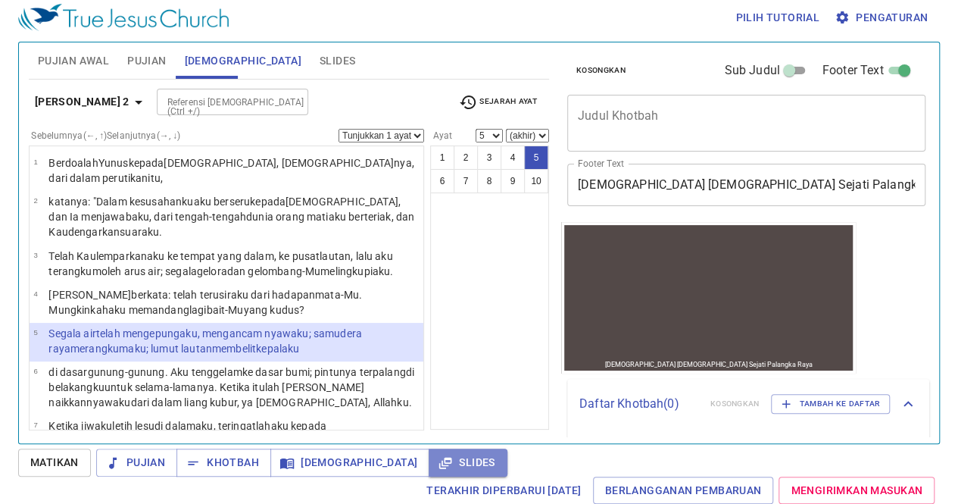
click at [441, 458] on span "Slides" at bounding box center [468, 462] width 54 height 19
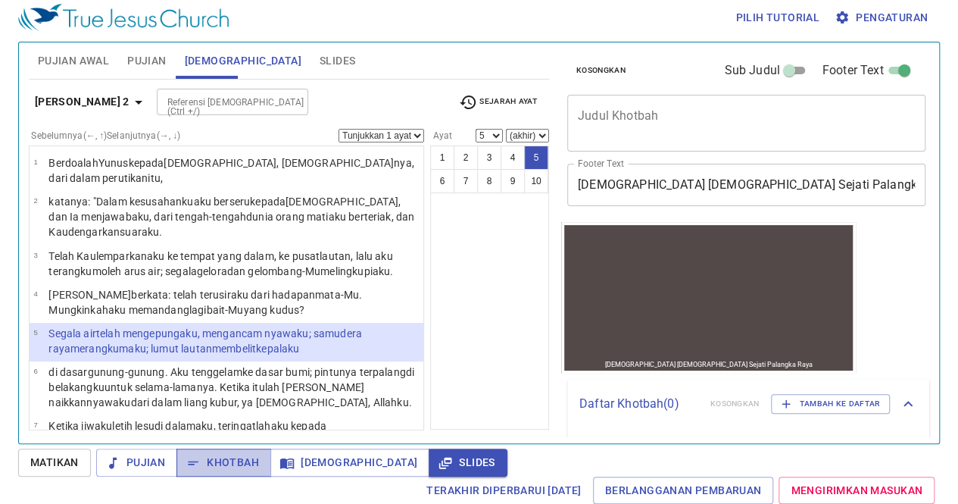
click at [220, 457] on span "Khotbah" at bounding box center [224, 462] width 70 height 19
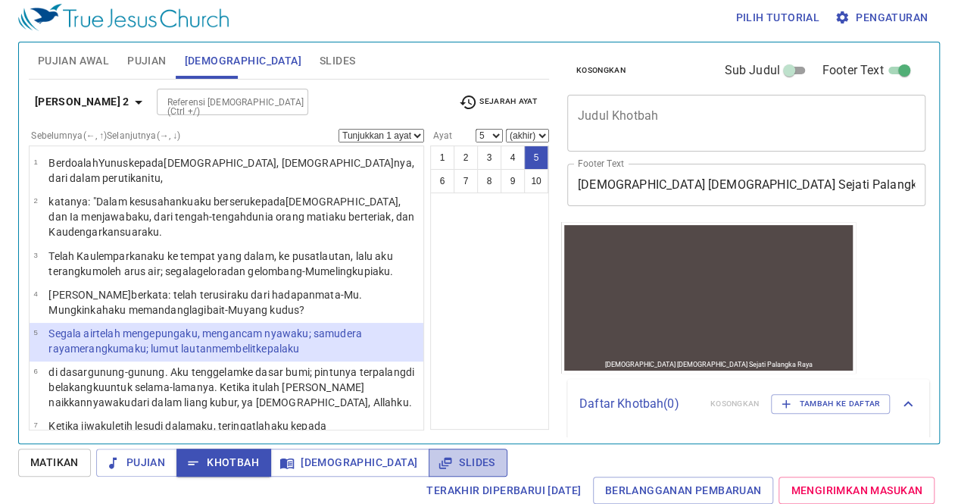
click at [441, 454] on span "Slides" at bounding box center [468, 462] width 54 height 19
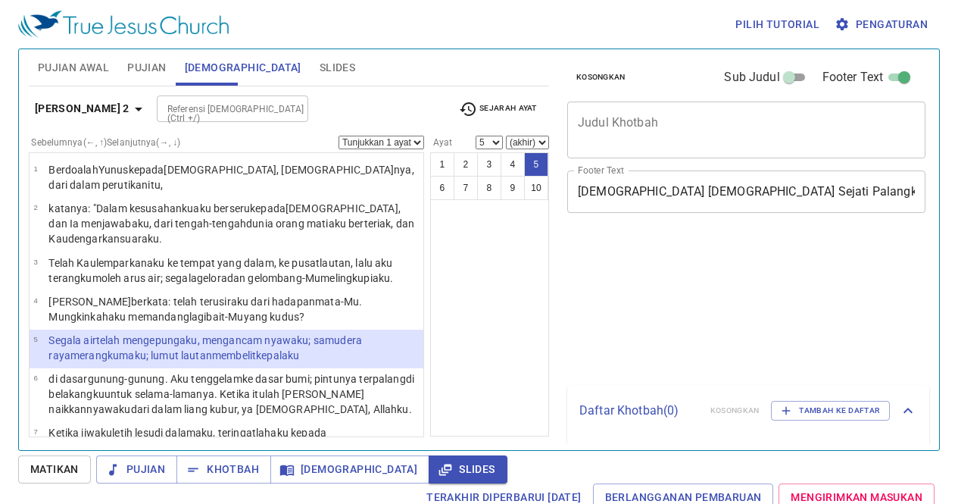
select select "5"
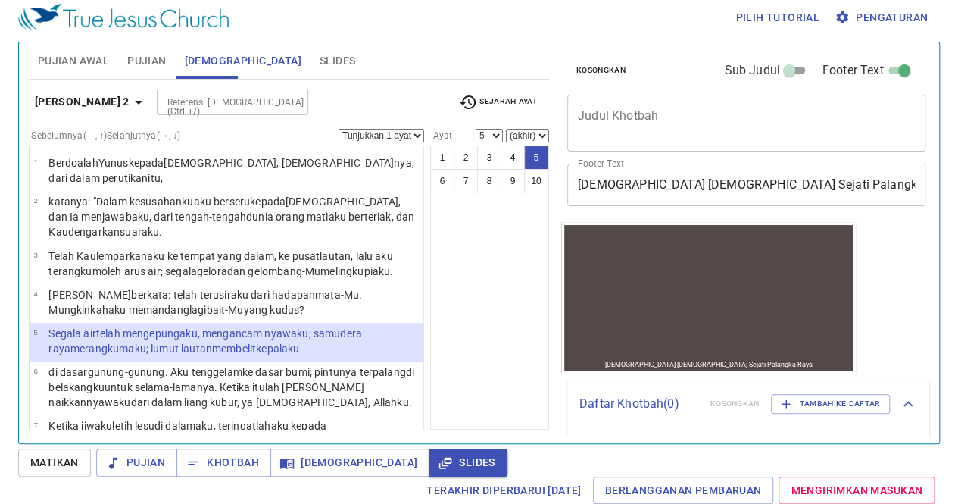
scroll to position [7, 0]
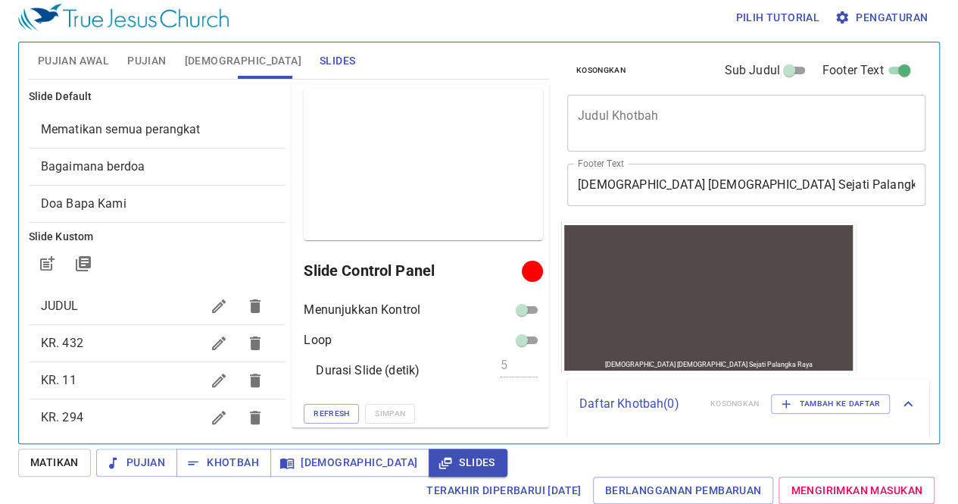
scroll to position [132, 0]
